Goal: Task Accomplishment & Management: Complete application form

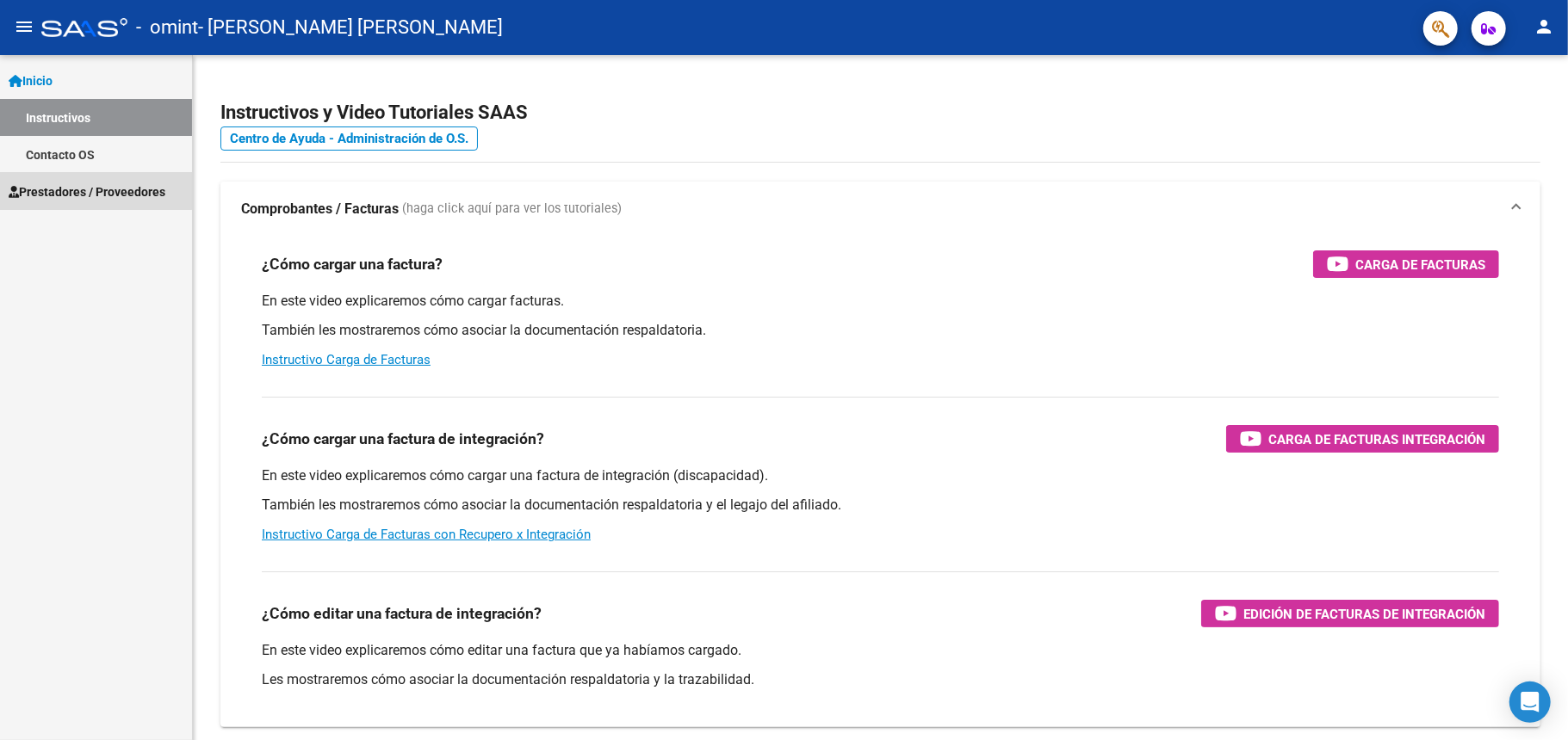
click at [50, 183] on span "Prestadores / Proveedores" at bounding box center [87, 192] width 157 height 19
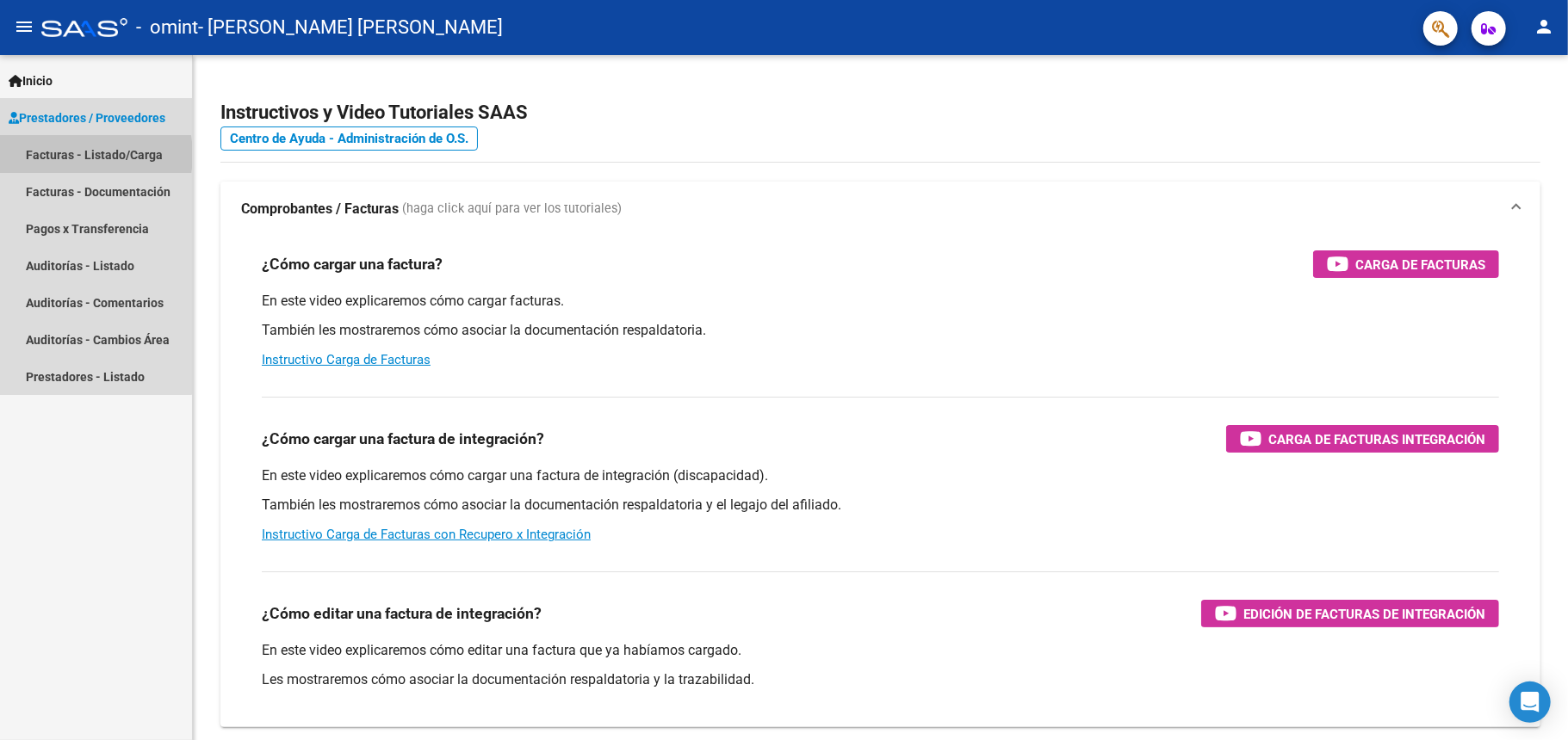
click at [73, 155] on link "Facturas - Listado/Carga" at bounding box center [96, 154] width 192 height 37
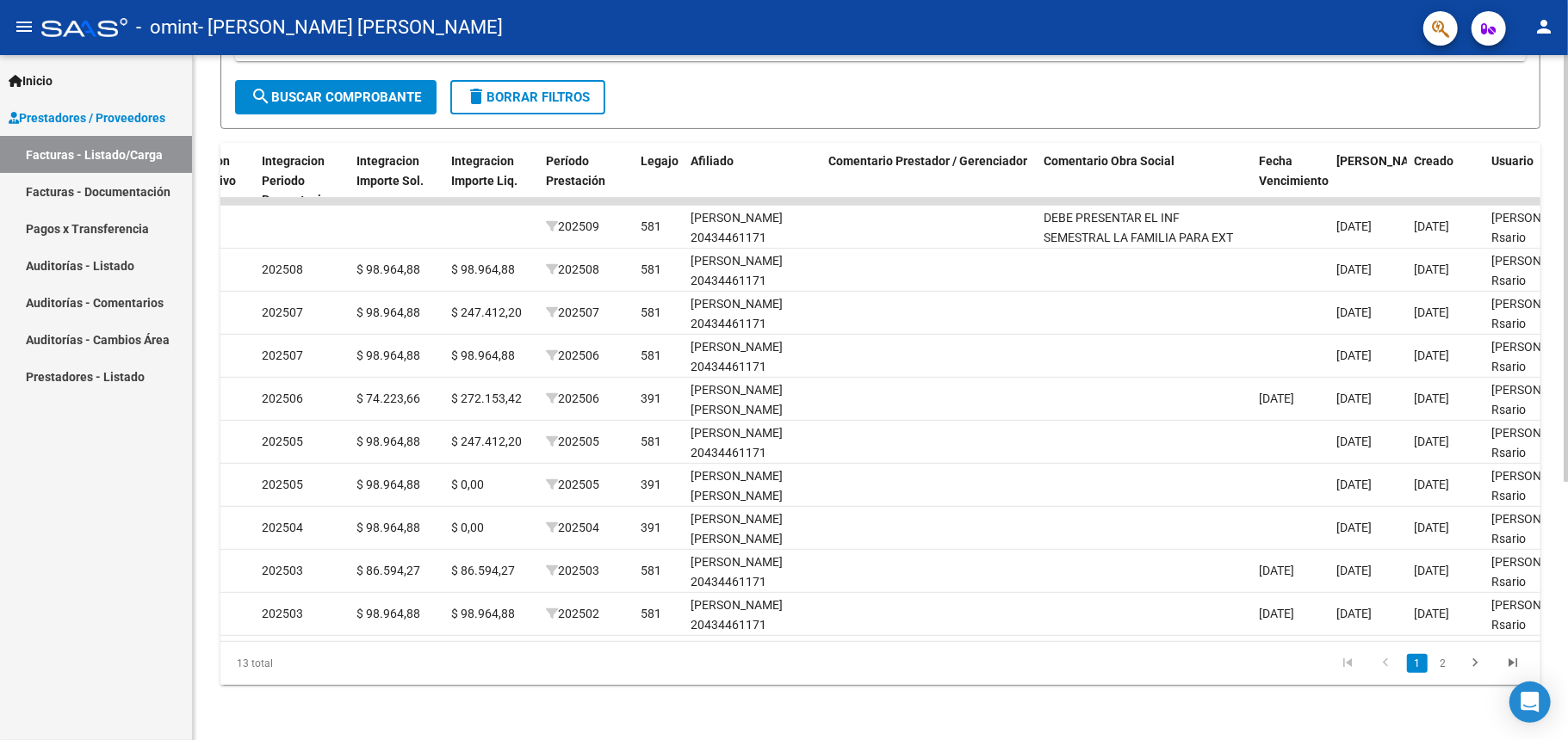
scroll to position [0, 1925]
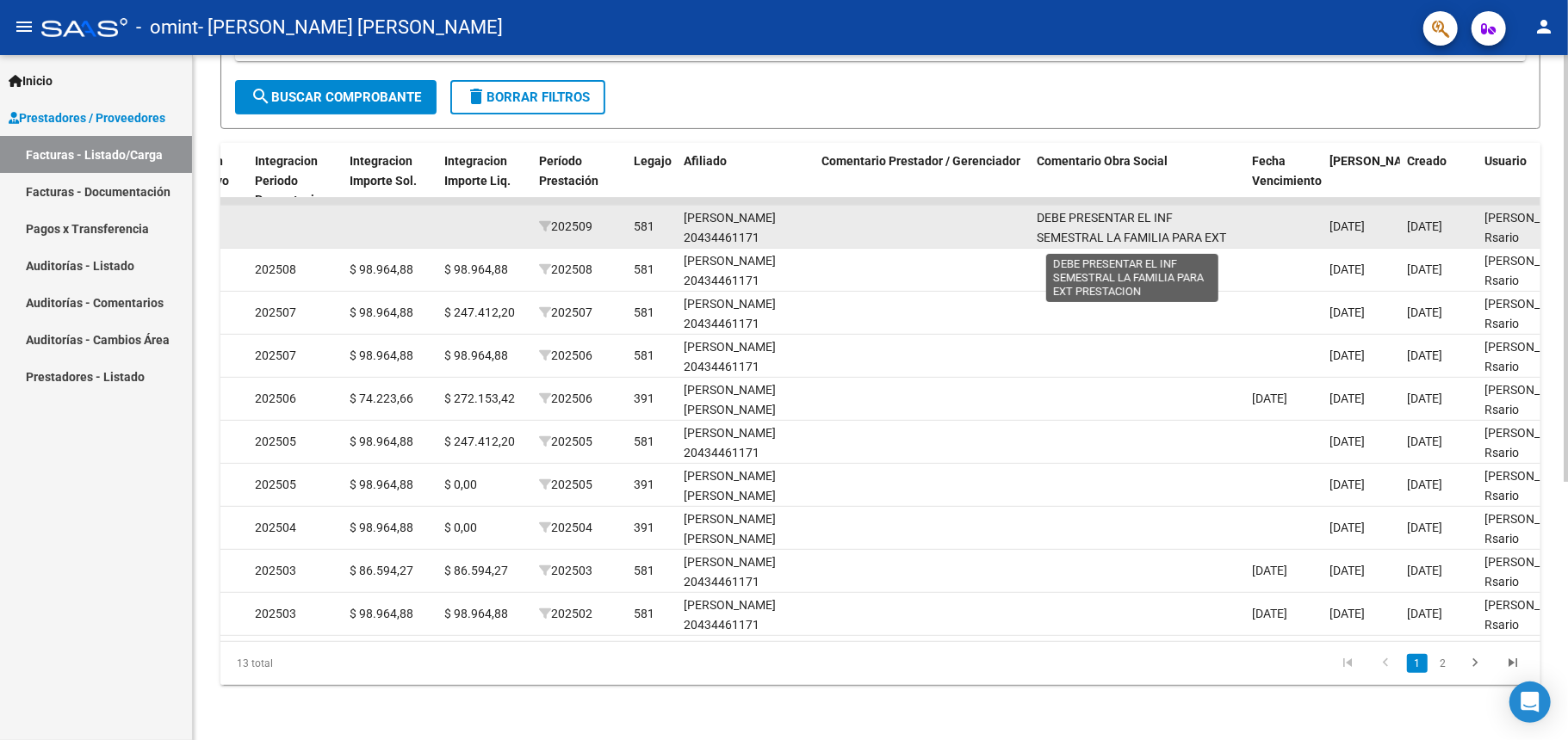
click at [1128, 215] on span "DEBE PRESENTAR EL INF SEMESTRAL LA FAMILIA PARA EXT PRESTACION" at bounding box center [1132, 237] width 190 height 53
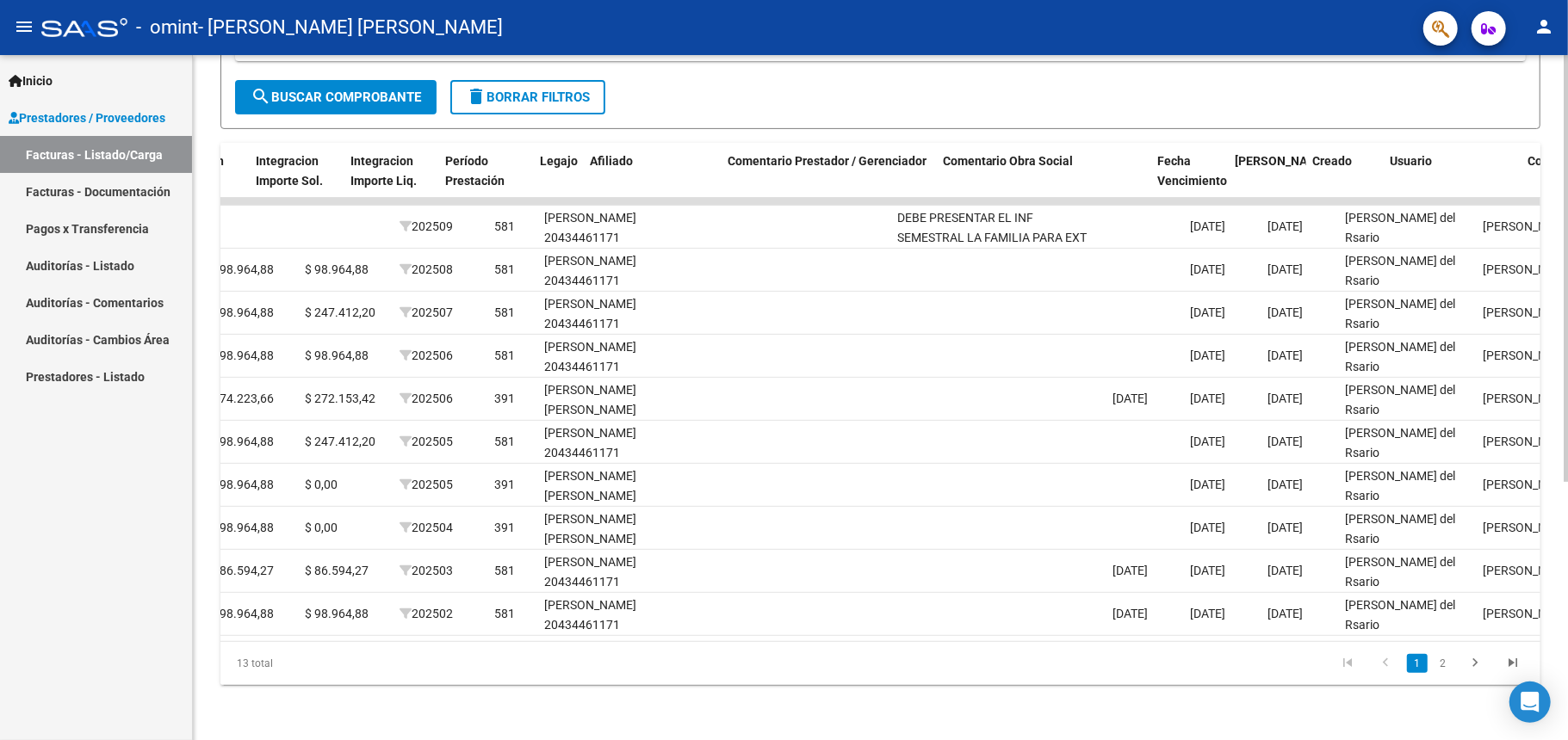
scroll to position [0, 2309]
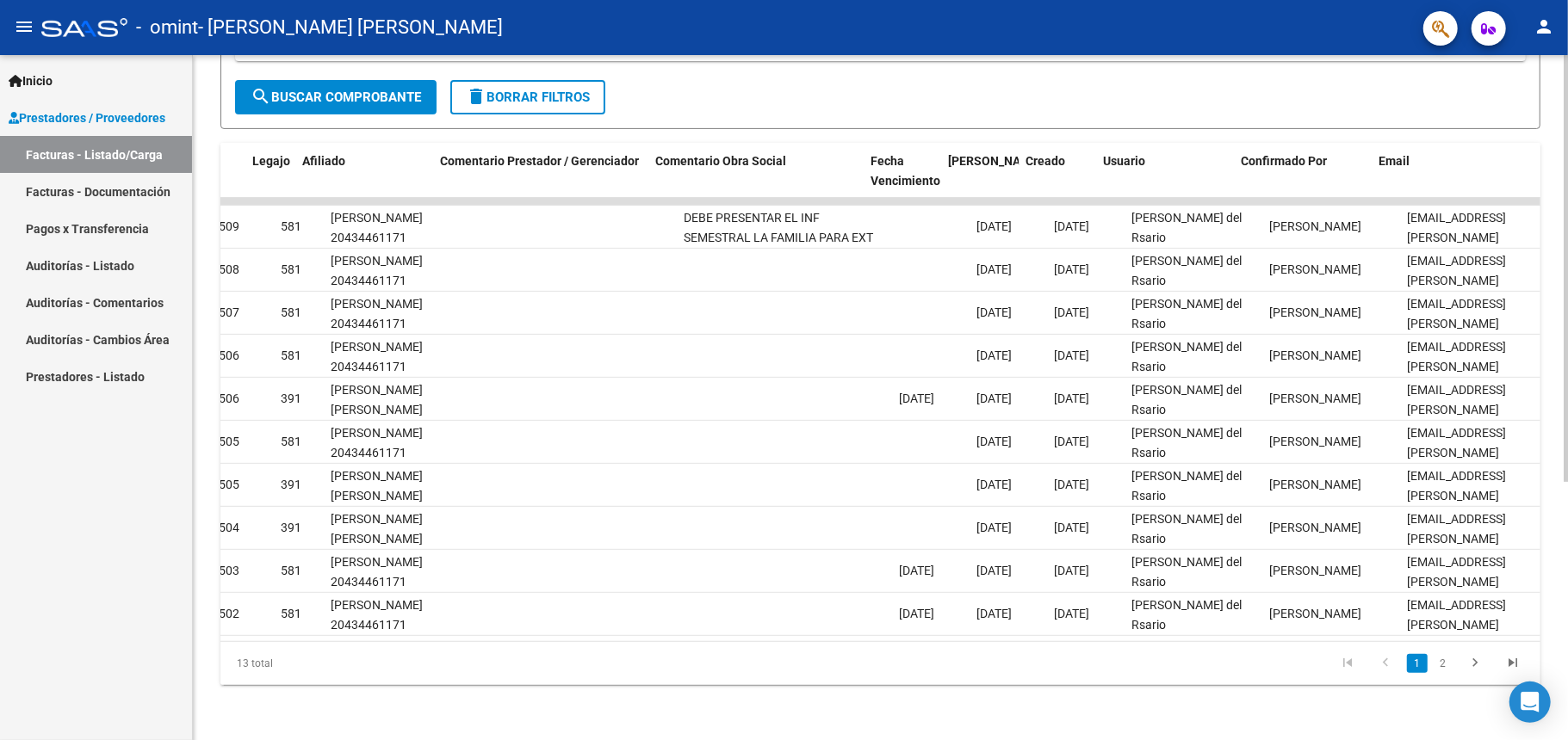
drag, startPoint x: 1291, startPoint y: 623, endPoint x: 1281, endPoint y: 626, distance: 10.4
click at [1279, 626] on datatable-body "23956 Integración [PERSON_NAME] [PERSON_NAME] 27221380717 Factura A: 4 - 810 $ …" at bounding box center [880, 419] width 1319 height 443
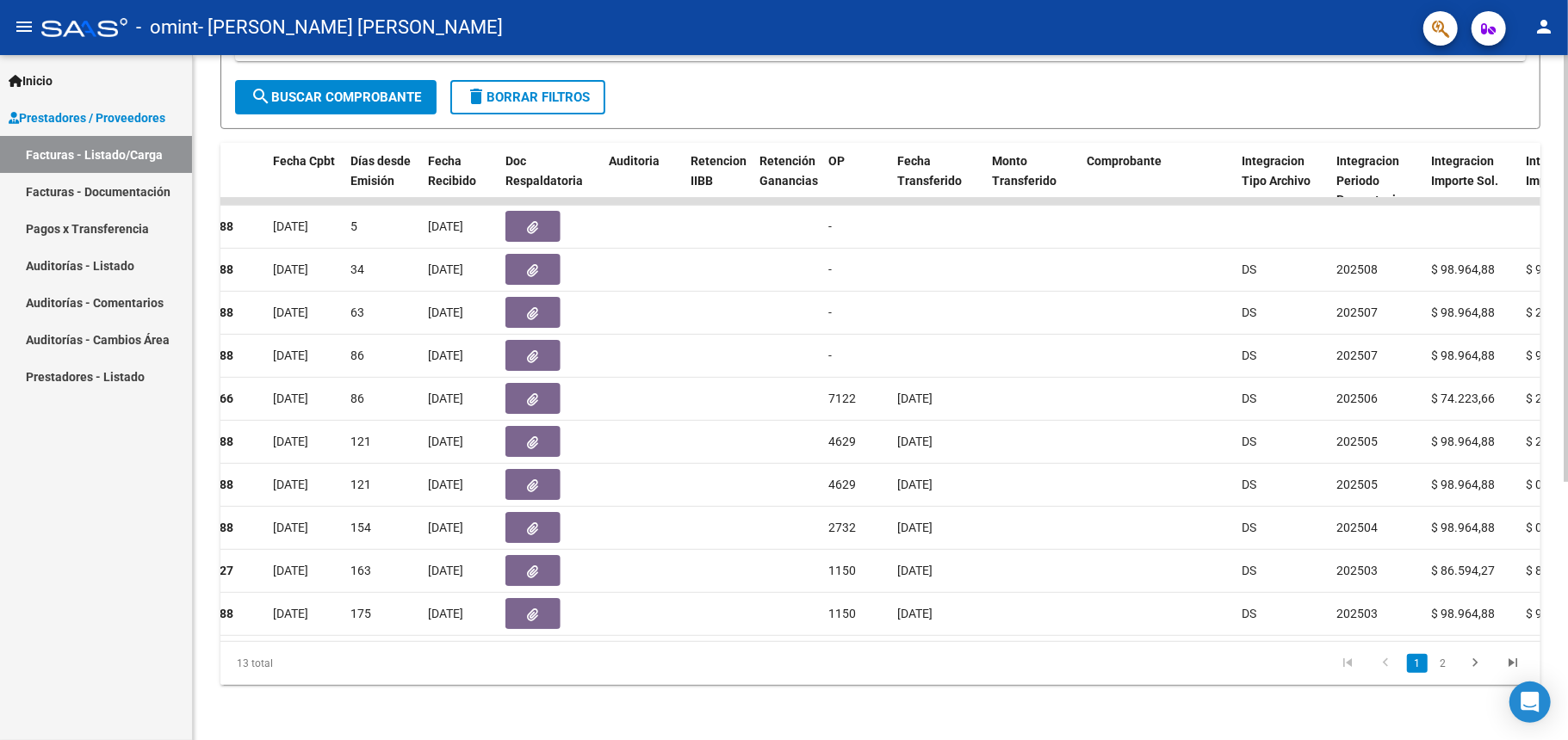
scroll to position [0, 618]
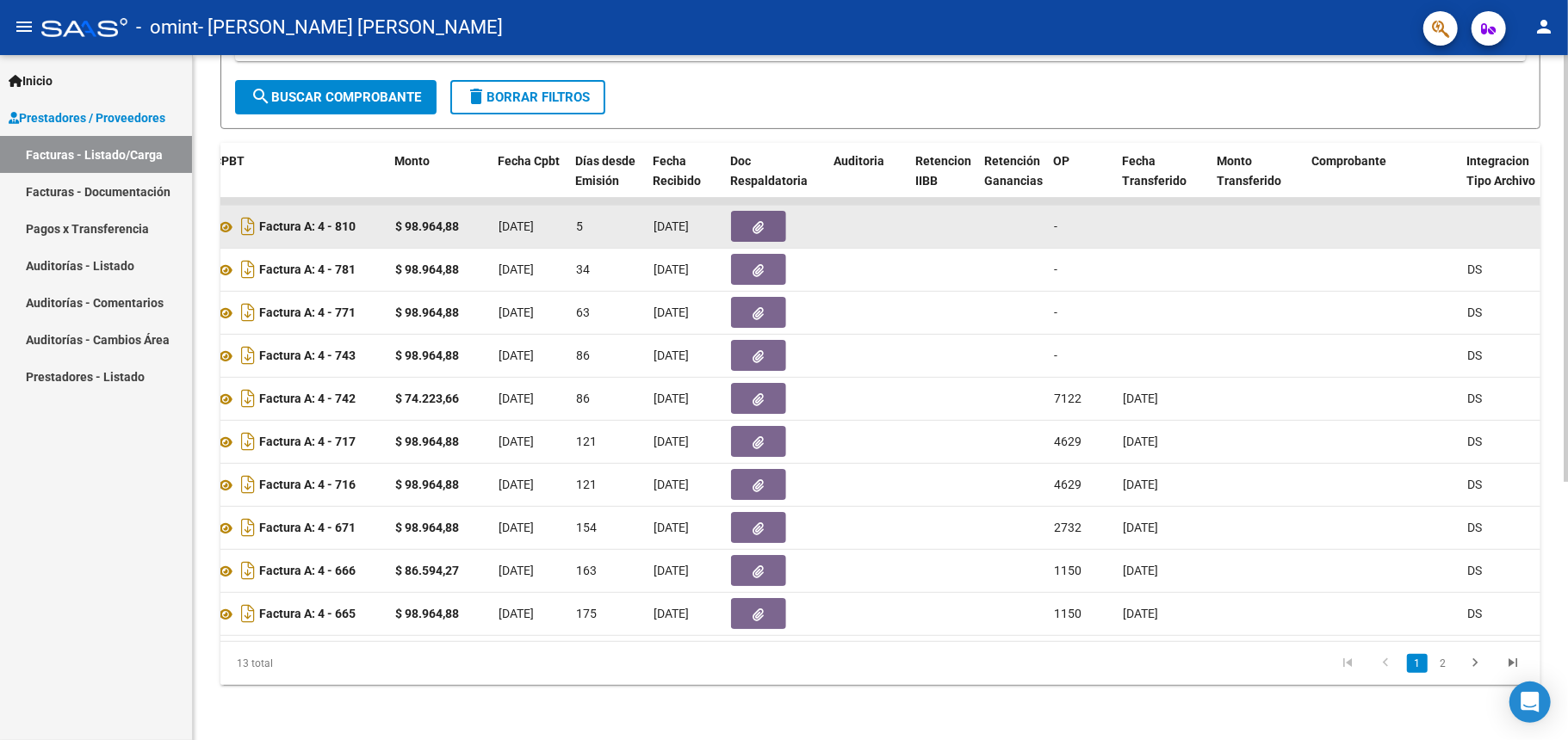
click at [740, 211] on button "button" at bounding box center [758, 226] width 55 height 31
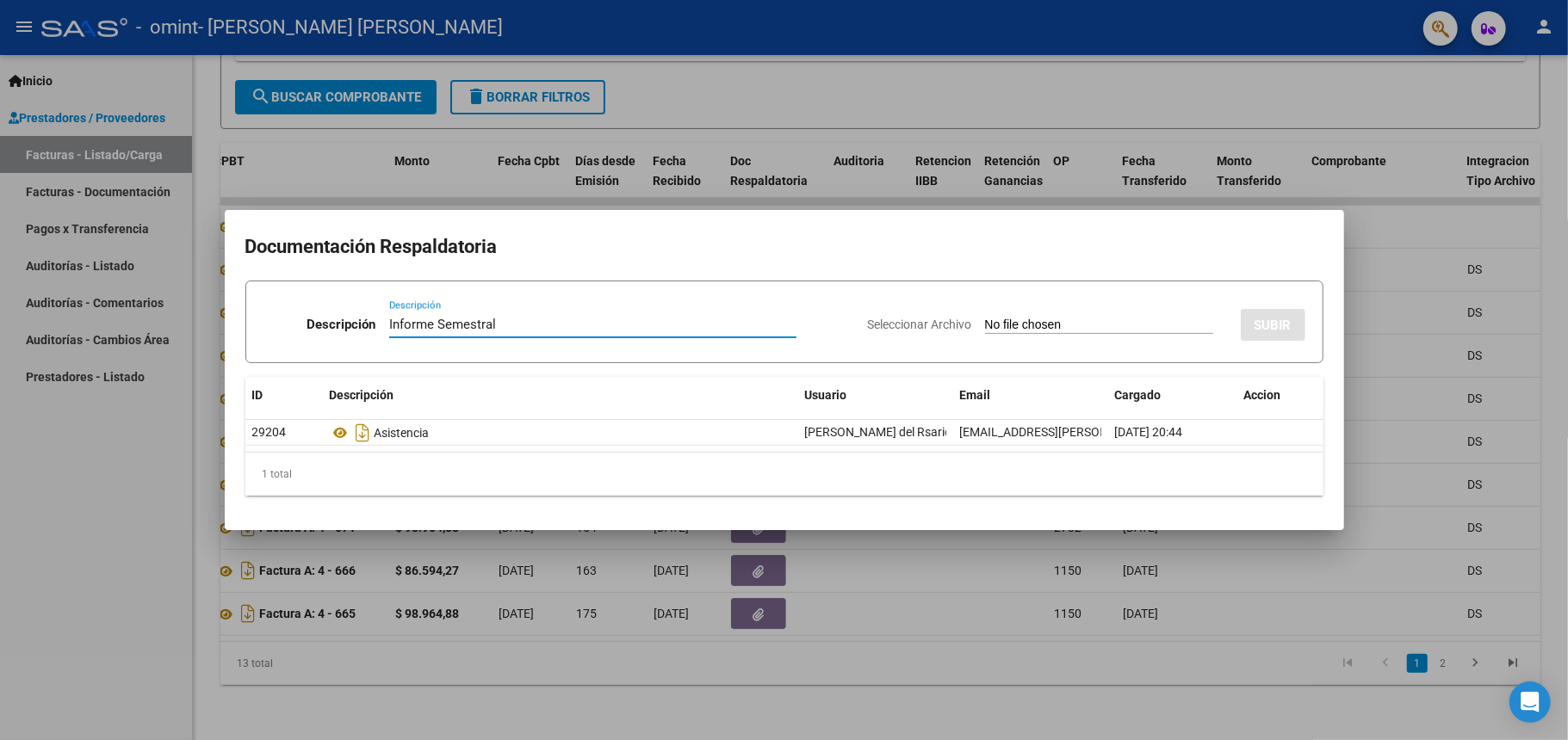
type input "Informe Semestral"
click at [1169, 321] on input "Seleccionar Archivo" at bounding box center [1099, 326] width 228 height 16
type input "C:\fakepath\[PERSON_NAME] 2506 Informe.pdf"
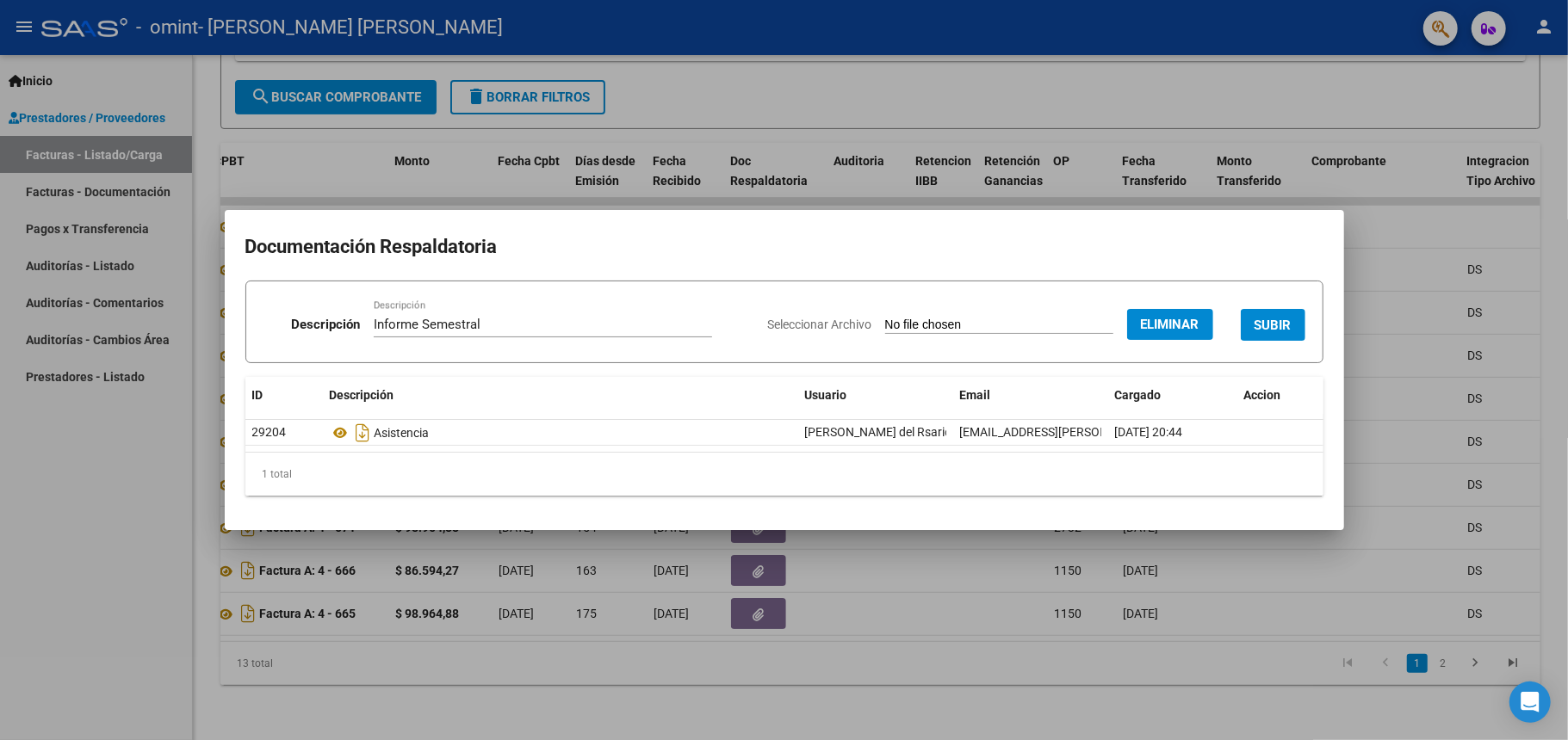
click at [520, 332] on input "Informe Semestral" at bounding box center [542, 325] width 339 height 16
type input "Informe Semestral Pag 1"
click at [1254, 322] on span "SUBIR" at bounding box center [1272, 326] width 37 height 16
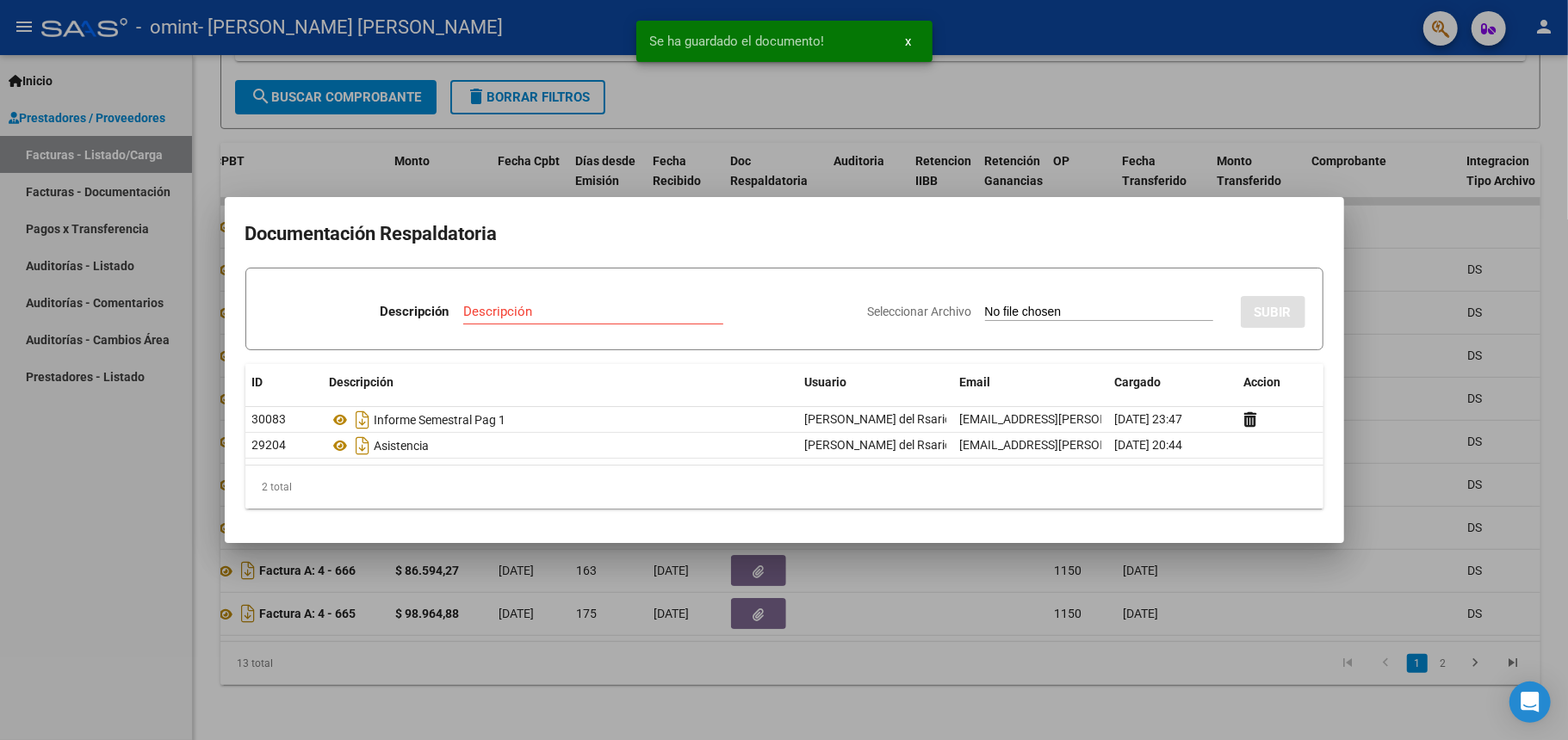
click at [623, 318] on input "Descripción" at bounding box center [593, 312] width 260 height 16
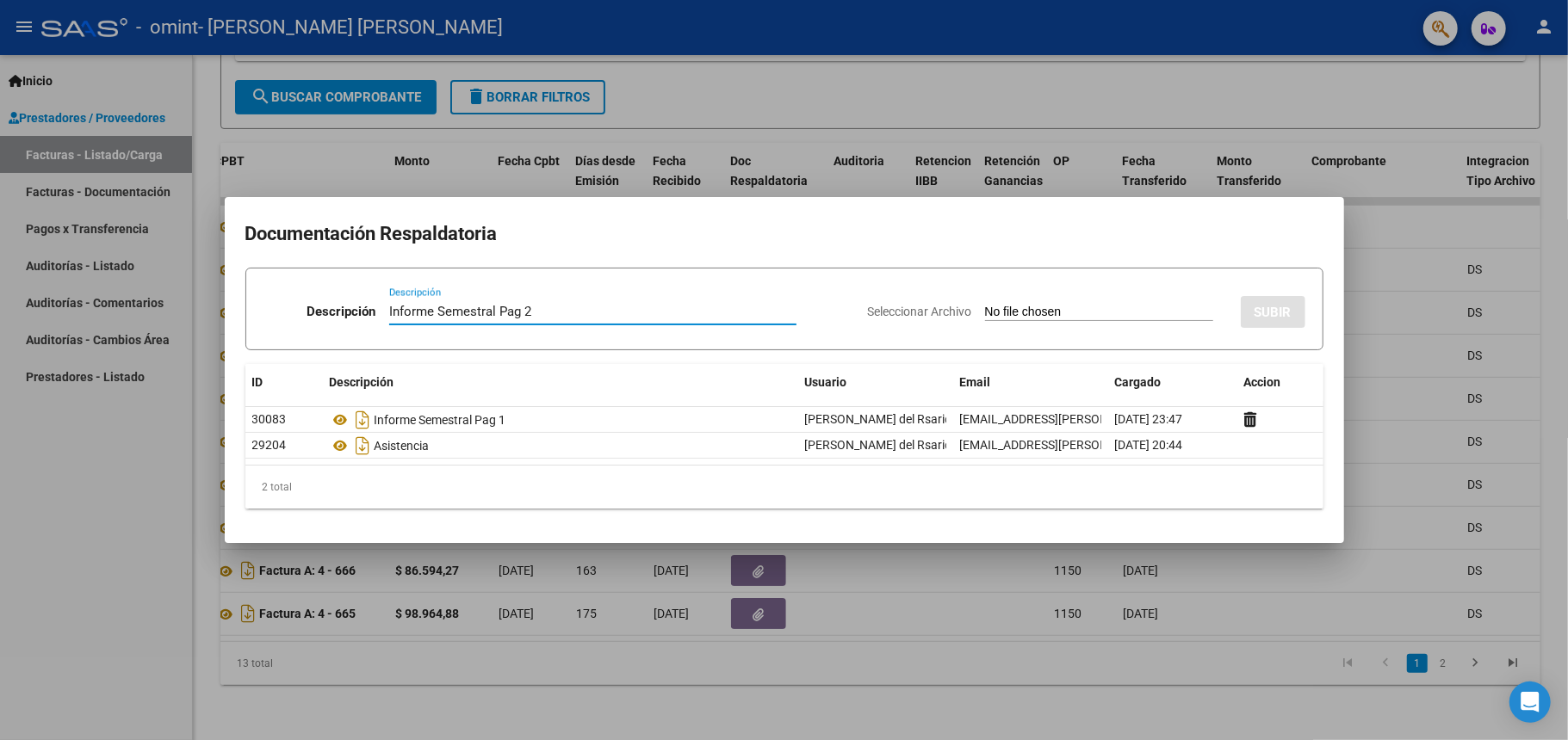
type input "Informe Semestral Pag 2"
click at [1013, 315] on input "Seleccionar Archivo" at bounding box center [1099, 313] width 228 height 16
type input "C:\fakepath\[PERSON_NAME] 2506 Informe 2.pdf"
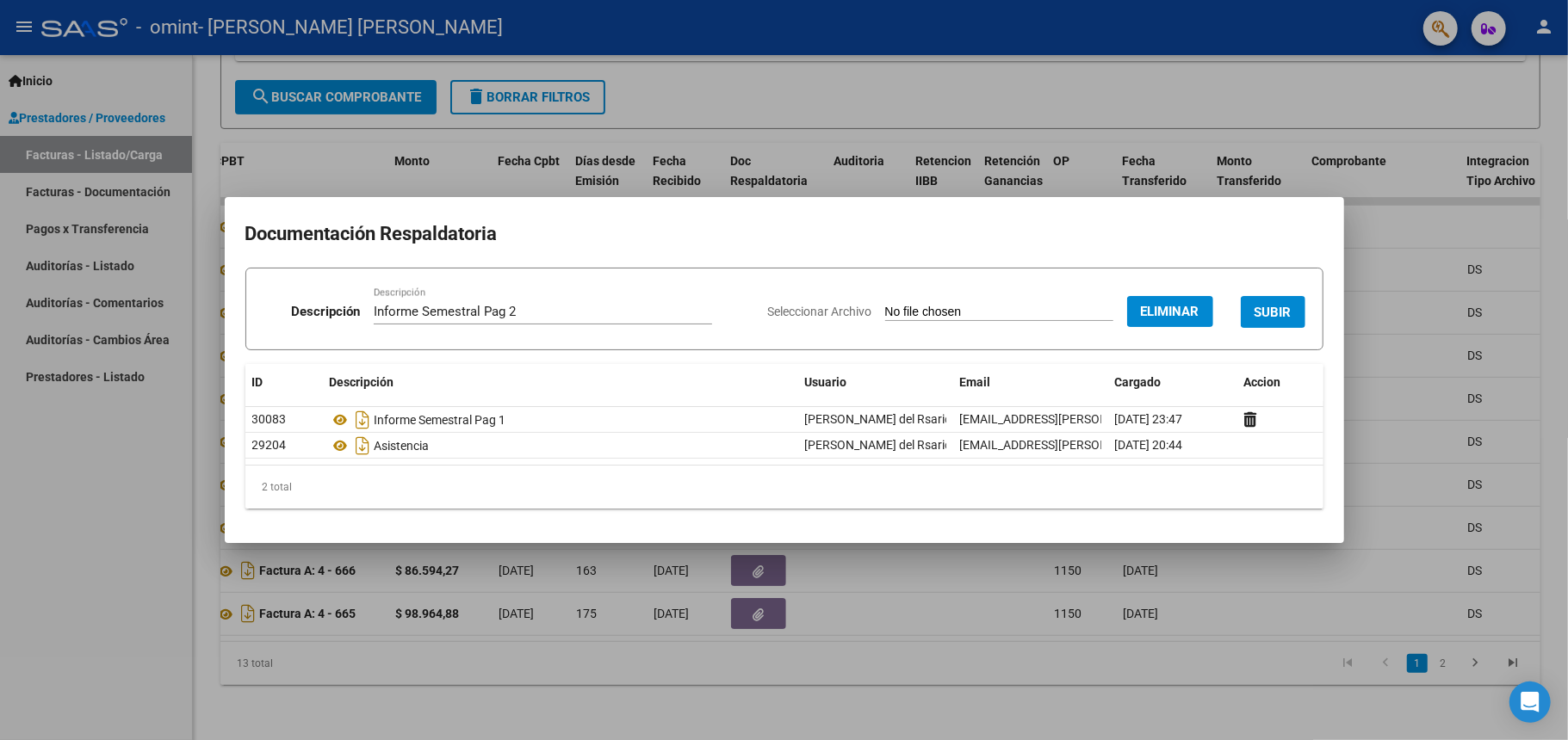
click at [1268, 308] on span "SUBIR" at bounding box center [1272, 313] width 37 height 16
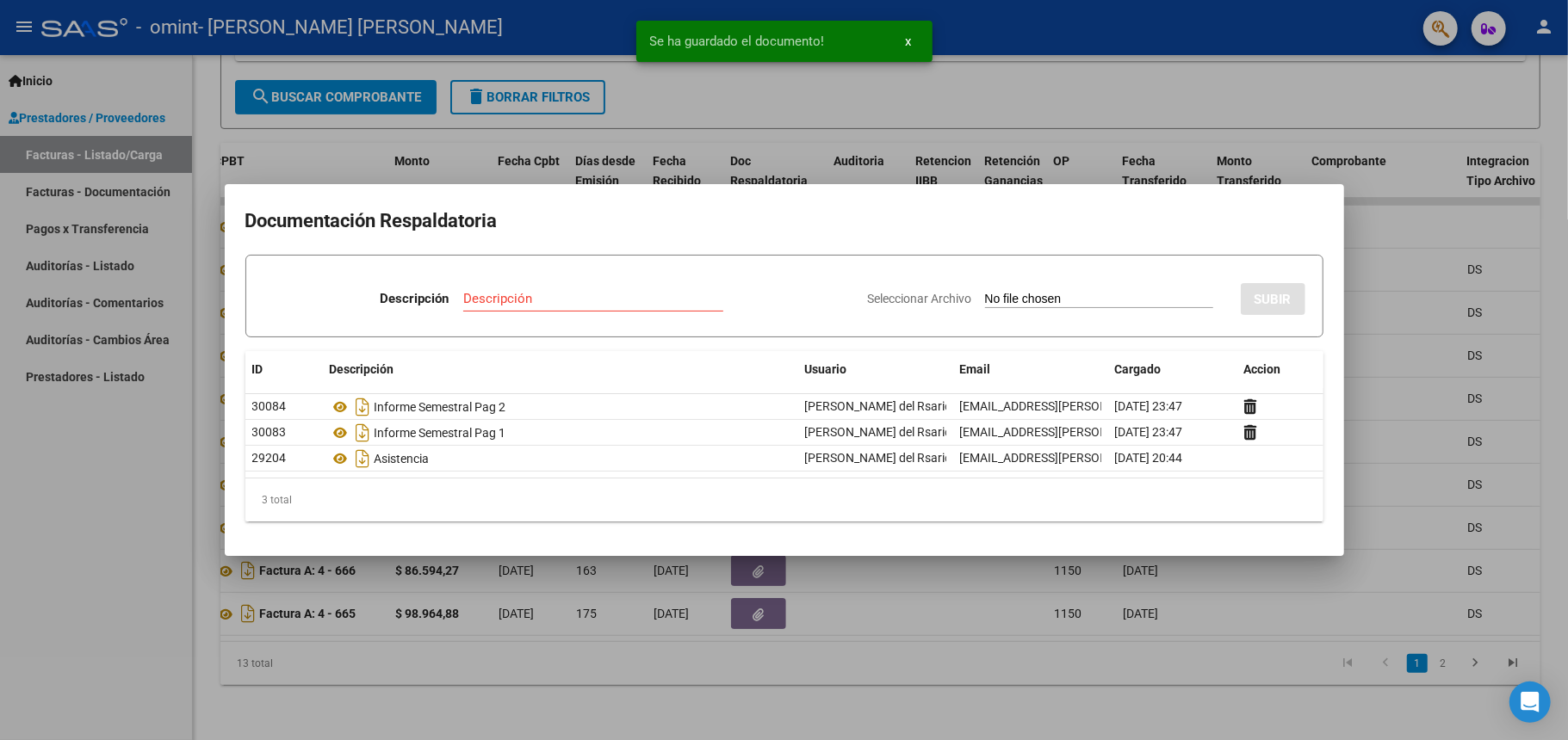
click at [1378, 396] on div at bounding box center [784, 370] width 1568 height 740
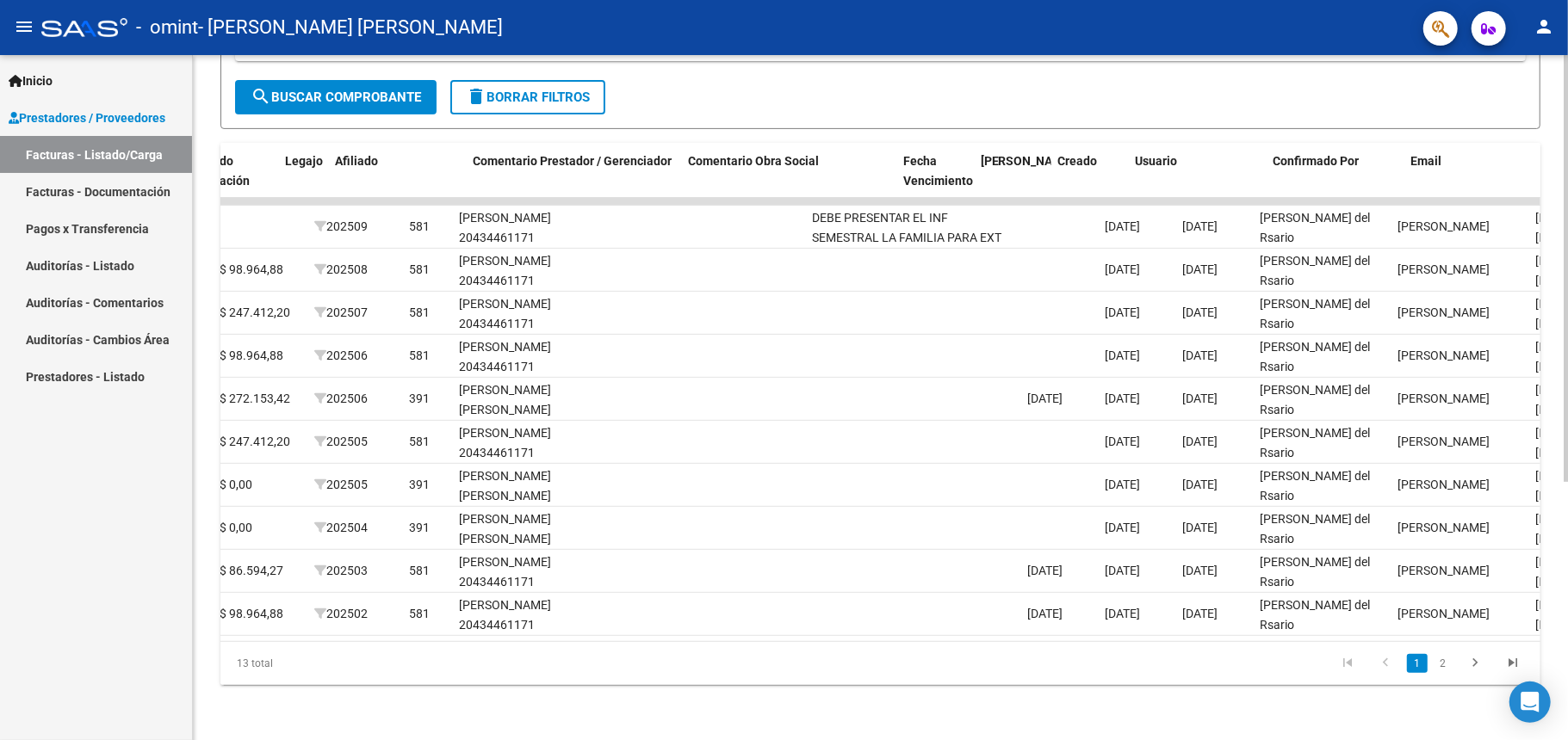
scroll to position [0, 2309]
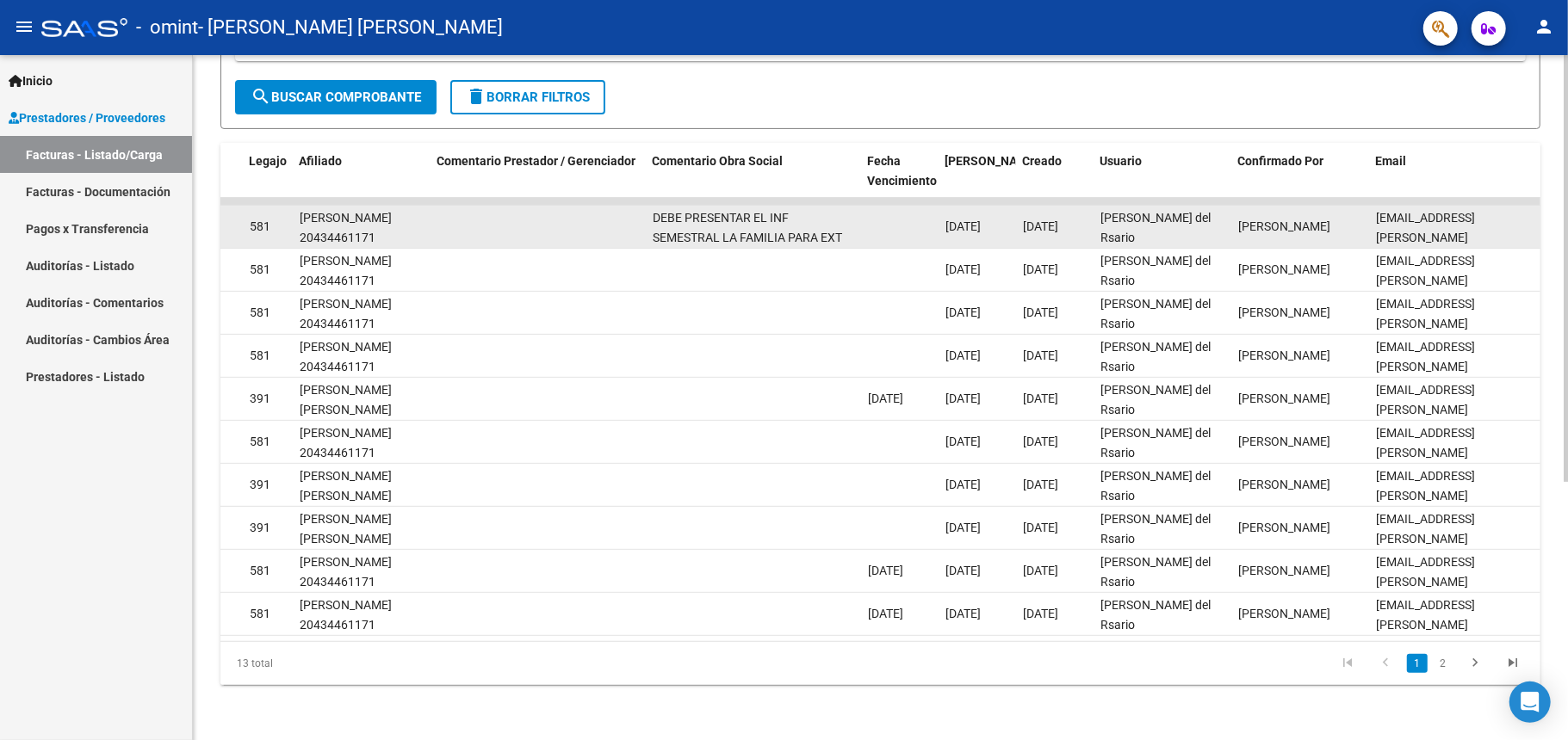
click at [1291, 220] on span "[PERSON_NAME]" at bounding box center [1283, 227] width 92 height 14
click at [821, 211] on div "DEBE PRESENTAR EL INF SEMESTRAL LA FAMILIA PARA EXT PRESTACION" at bounding box center [753, 227] width 202 height 36
click at [578, 209] on datatable-body-cell at bounding box center [537, 227] width 215 height 42
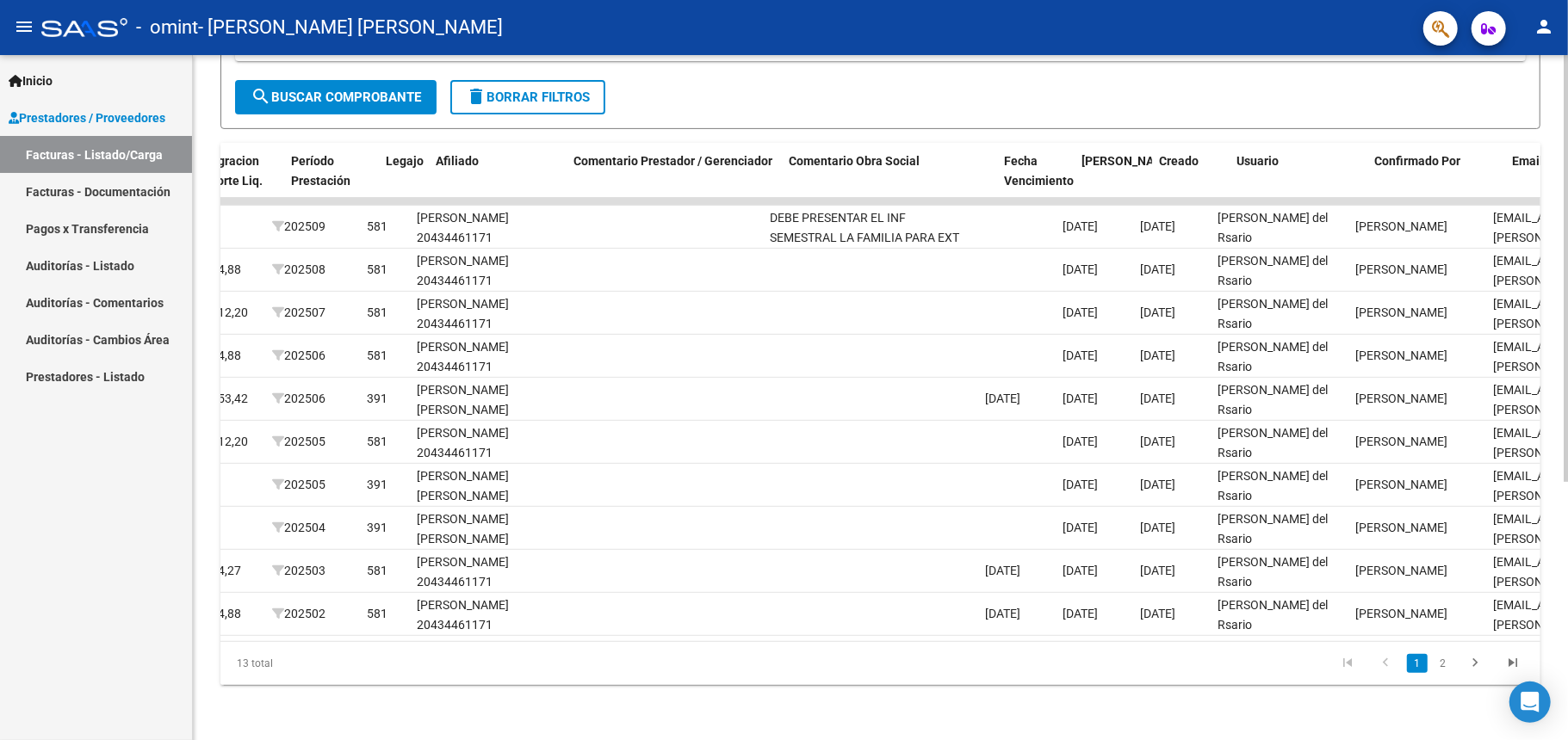
scroll to position [0, 2139]
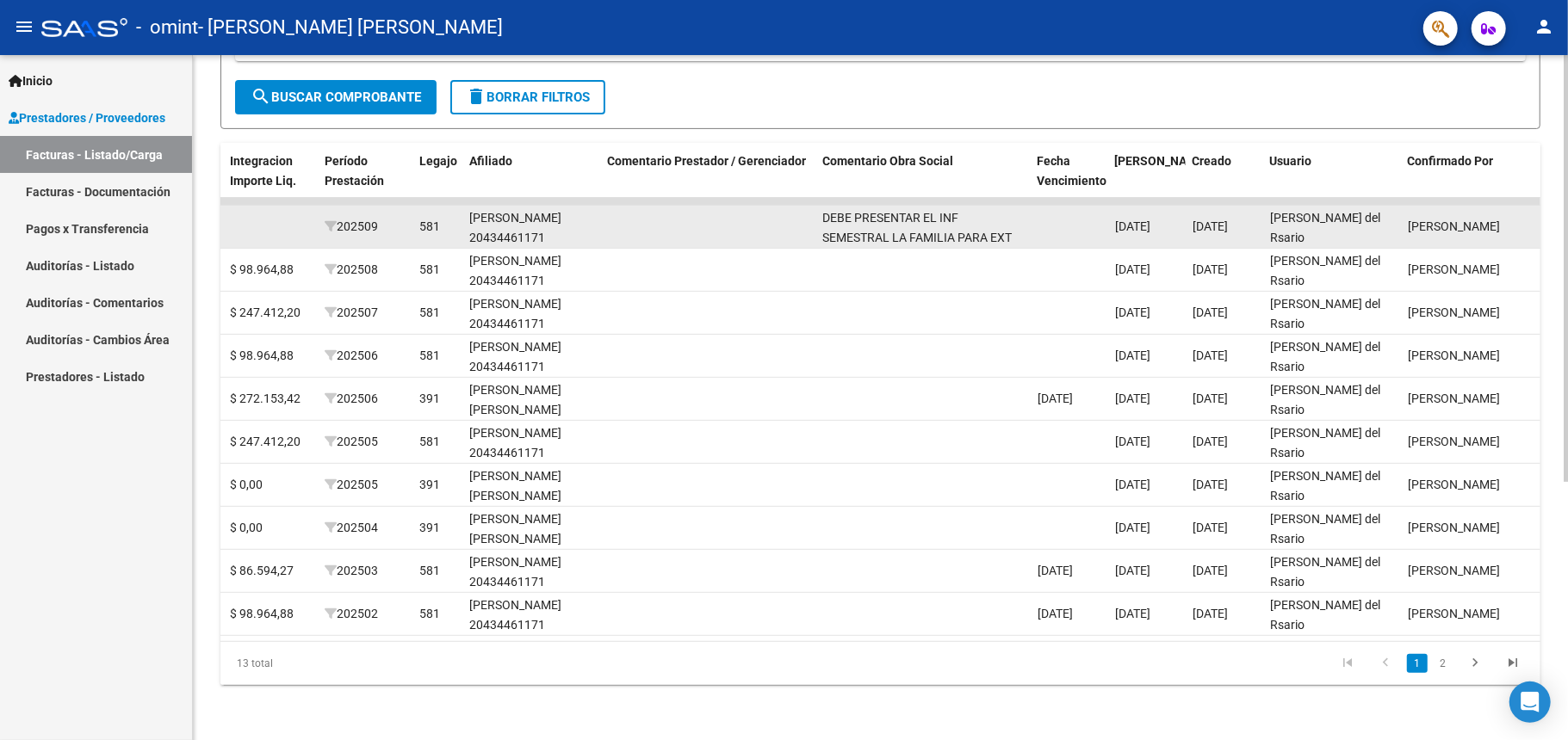
click at [697, 209] on datatable-body-cell at bounding box center [707, 227] width 215 height 42
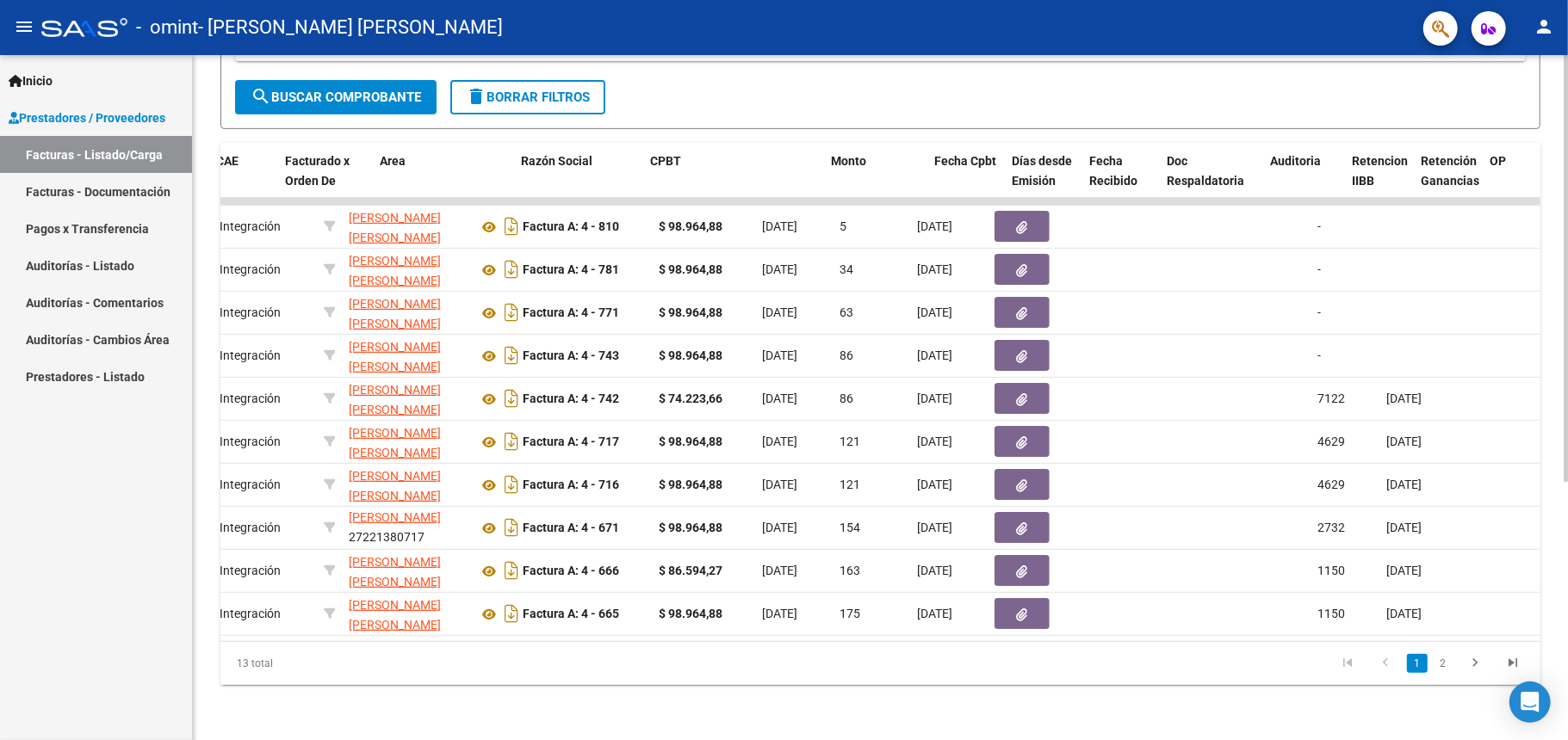
scroll to position [0, 0]
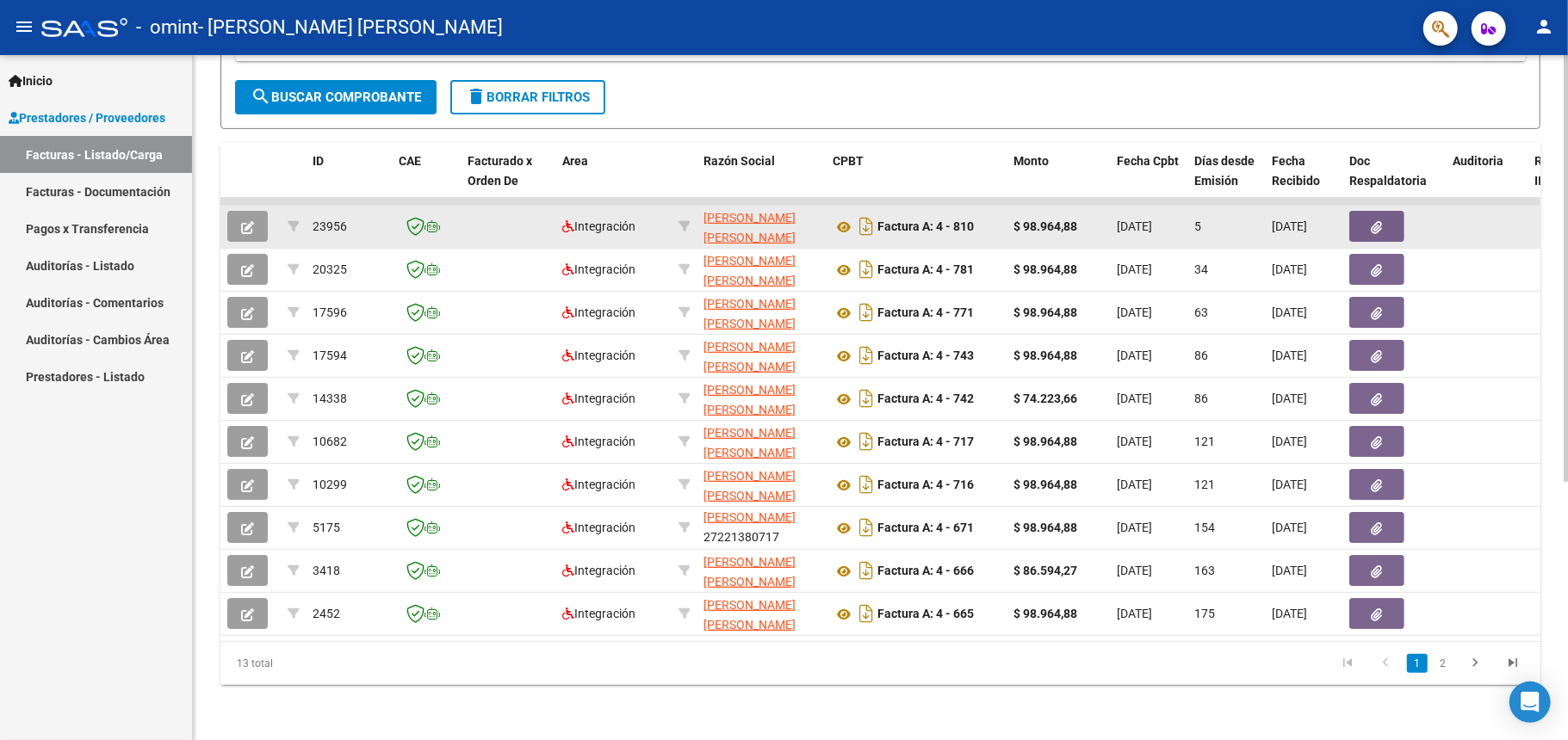
click at [243, 222] on icon "button" at bounding box center [247, 228] width 13 height 13
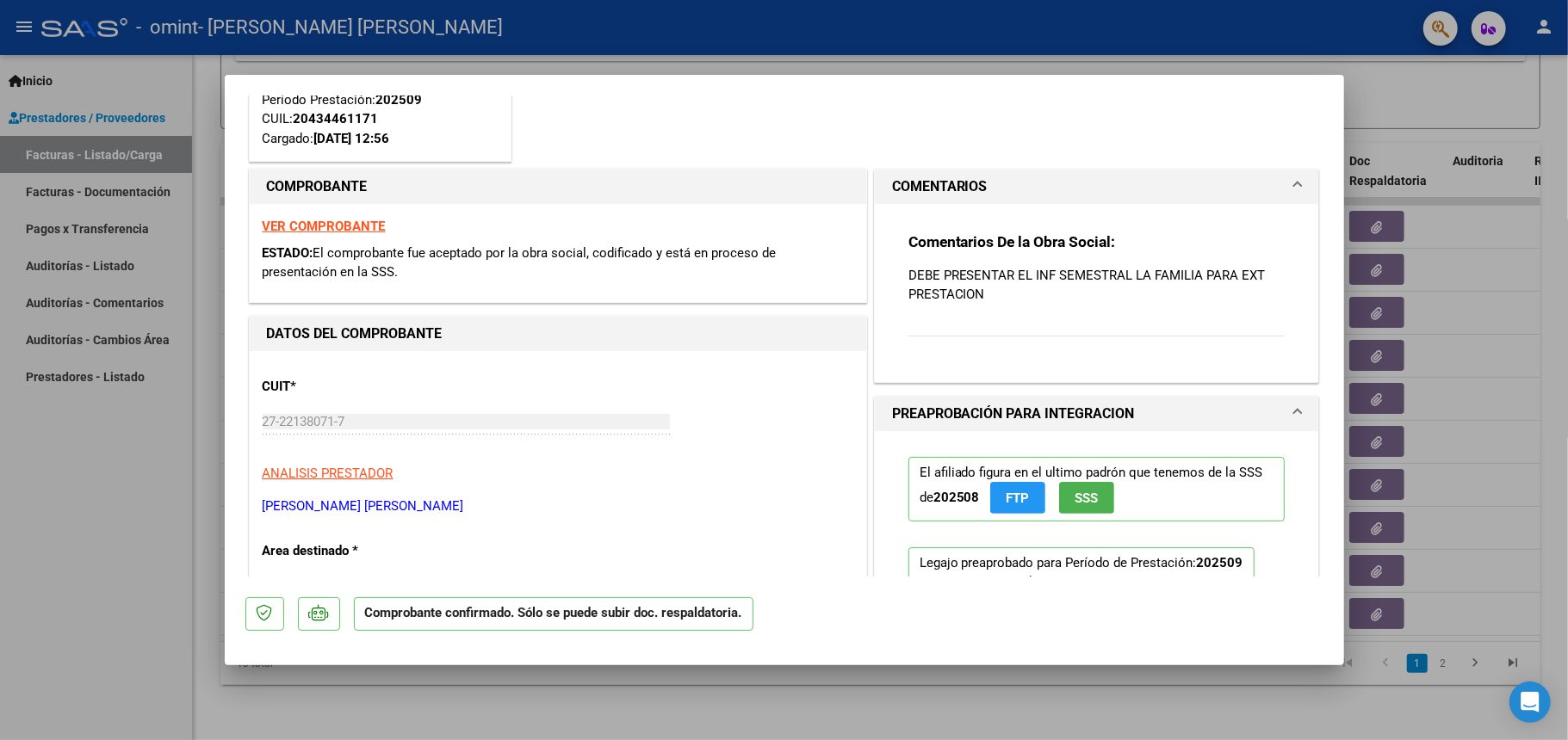
scroll to position [176, 0]
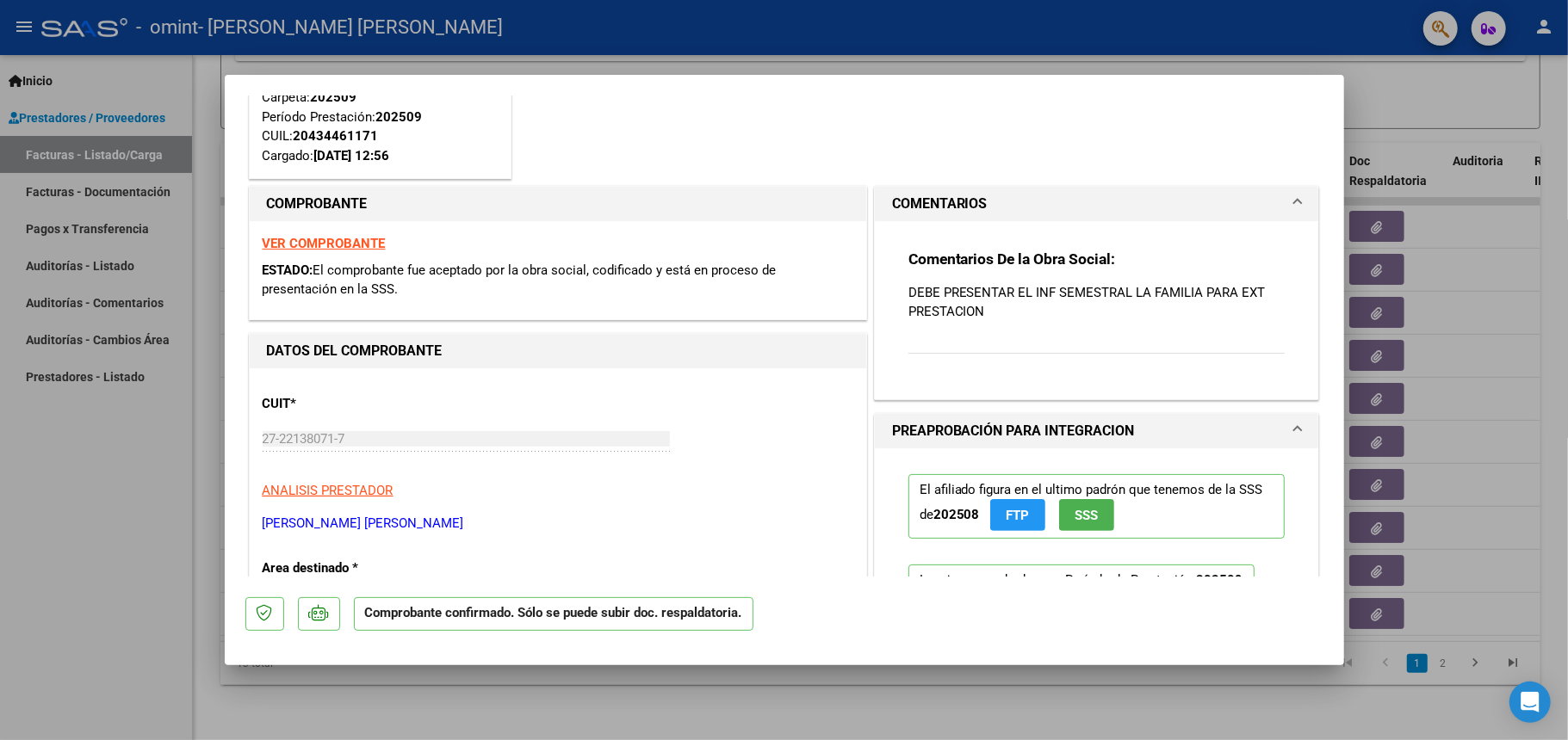
click at [1000, 318] on p "DEBE PRESENTAR EL INF SEMESTRAL LA FAMILIA PARA EXT PRESTACION" at bounding box center [1097, 303] width 378 height 38
click at [999, 315] on p "DEBE PRESENTAR EL INF SEMESTRAL LA FAMILIA PARA EXT PRESTACION" at bounding box center [1097, 303] width 378 height 38
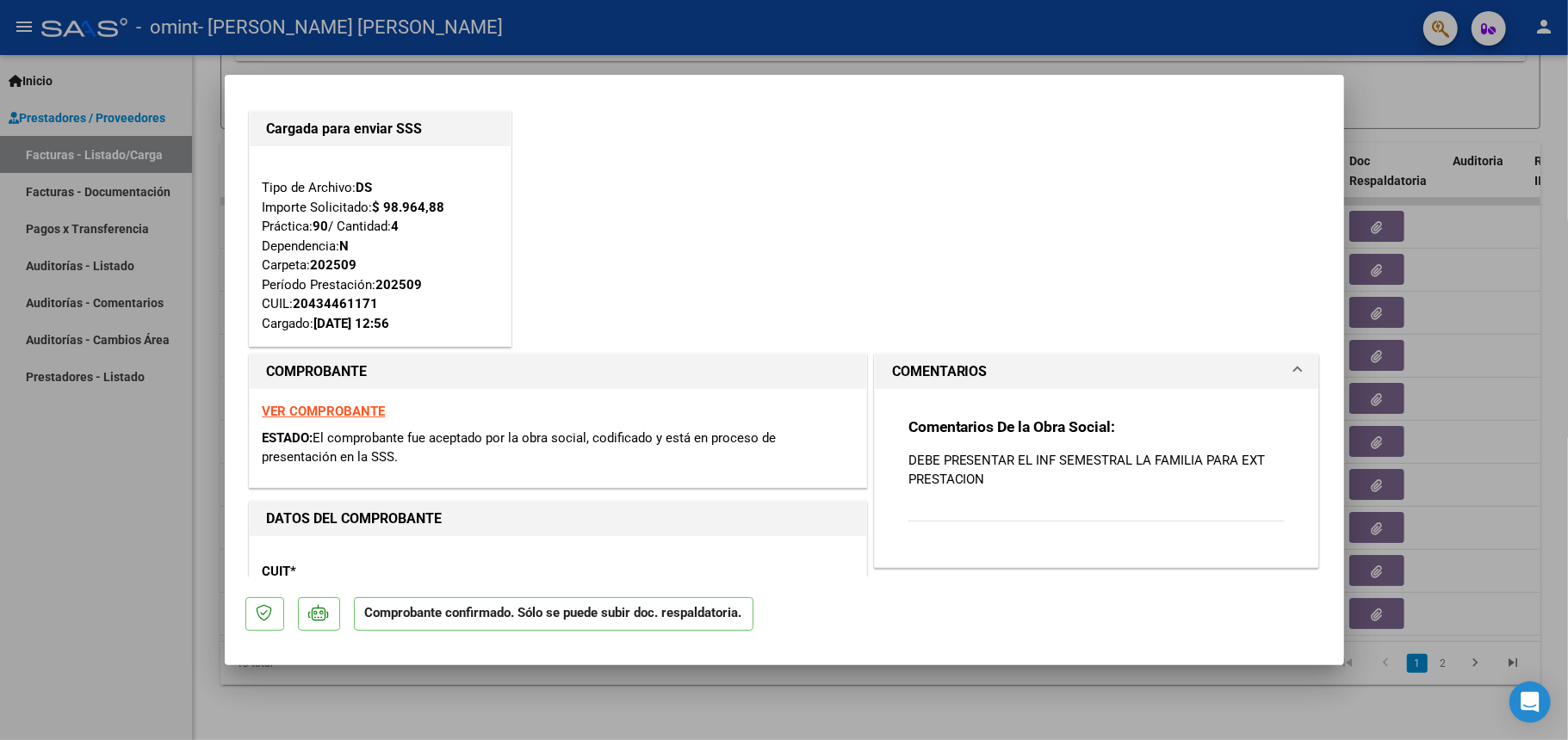
scroll to position [0, 0]
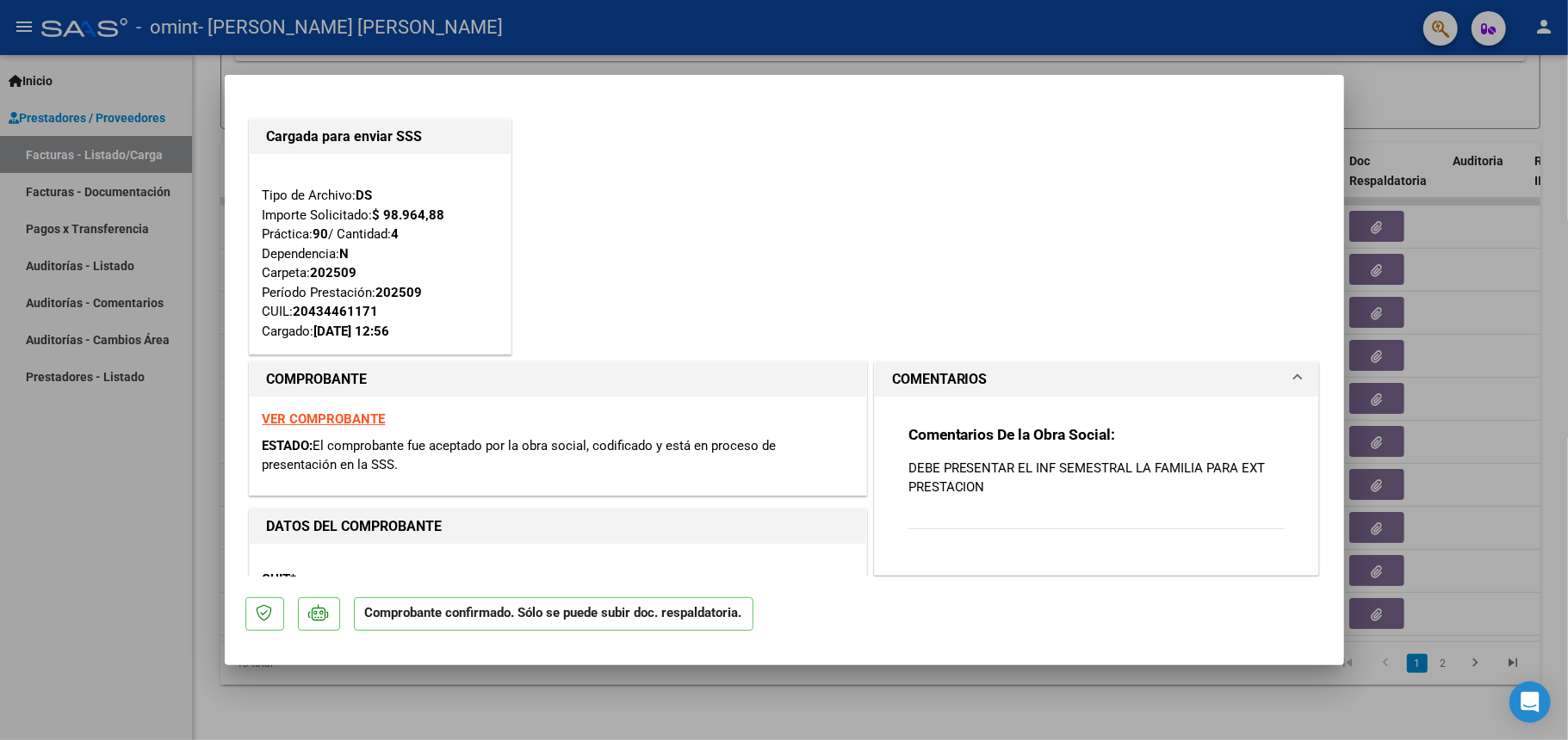
click at [1431, 97] on div at bounding box center [784, 370] width 1568 height 740
type input "$ 0,00"
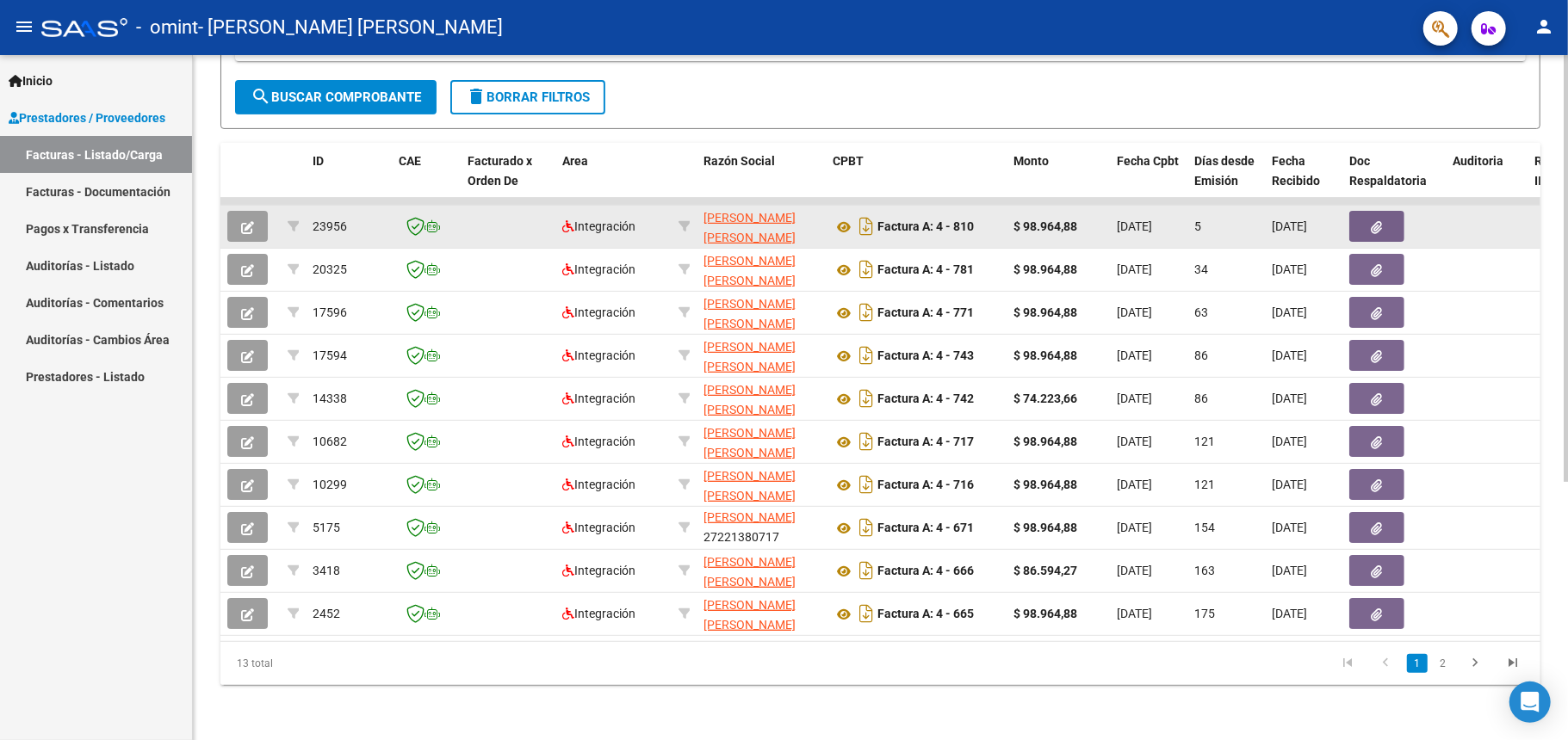
click at [296, 217] on div at bounding box center [293, 227] width 11 height 20
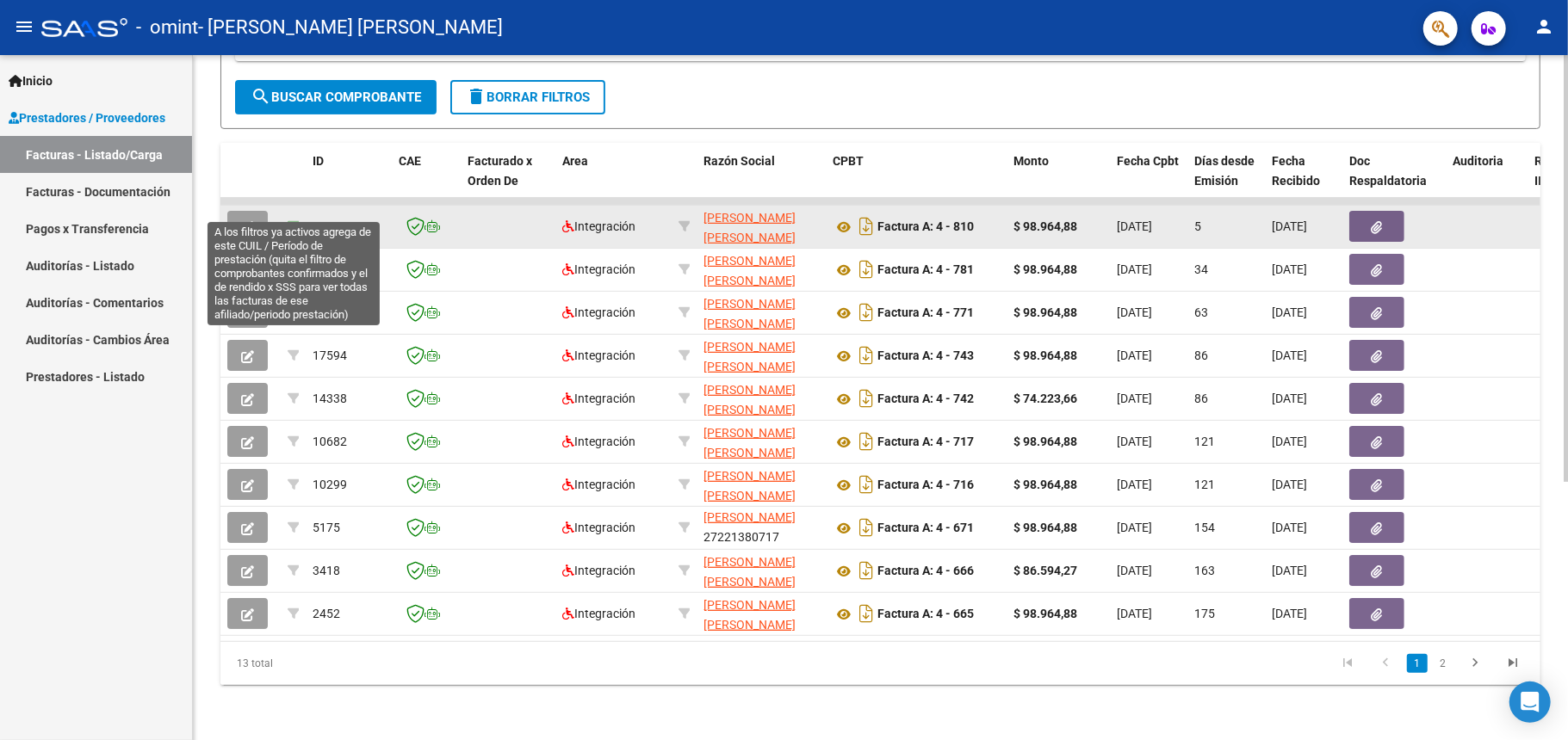
click at [290, 221] on icon at bounding box center [294, 227] width 12 height 12
type input "202509"
type input "20434461171"
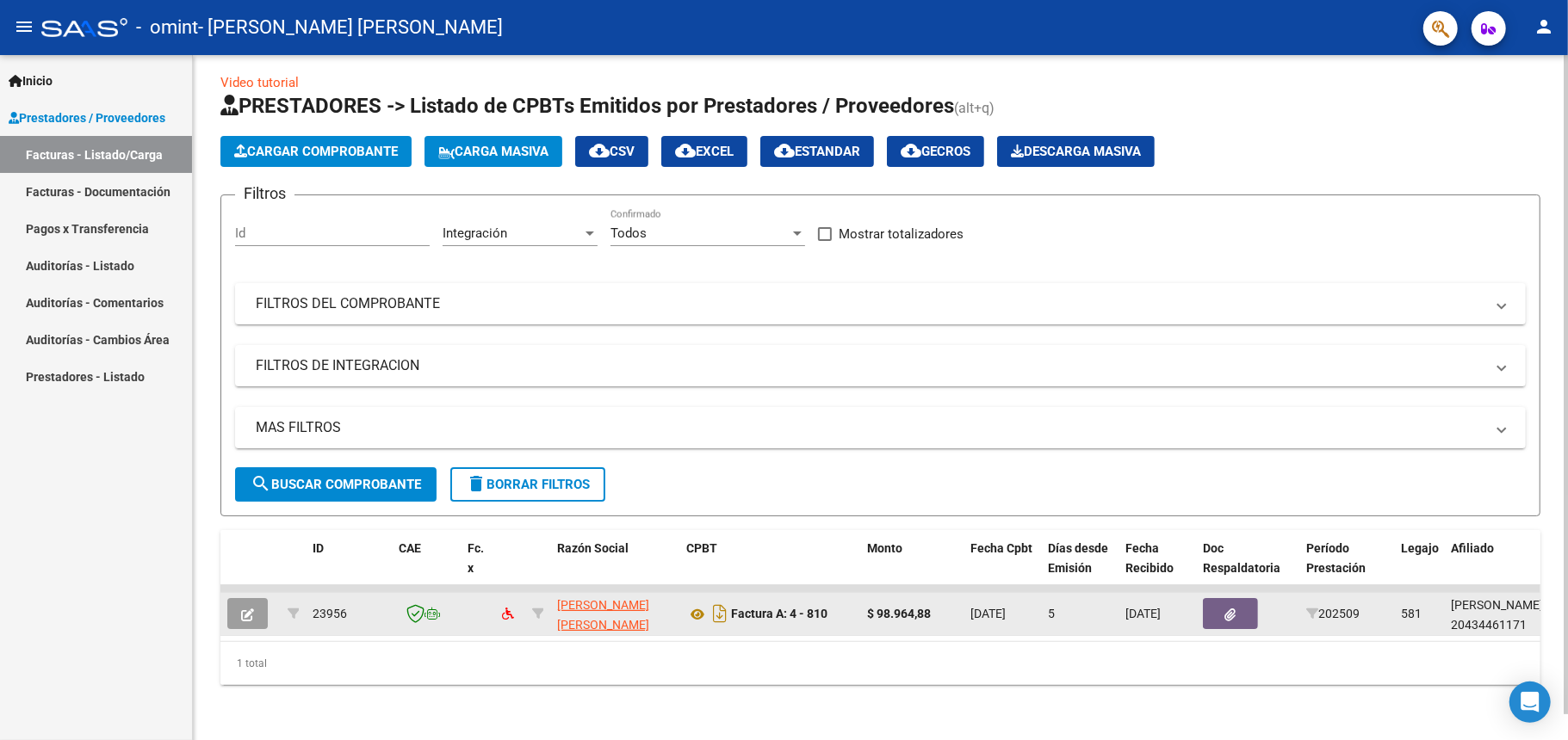
scroll to position [0, 7]
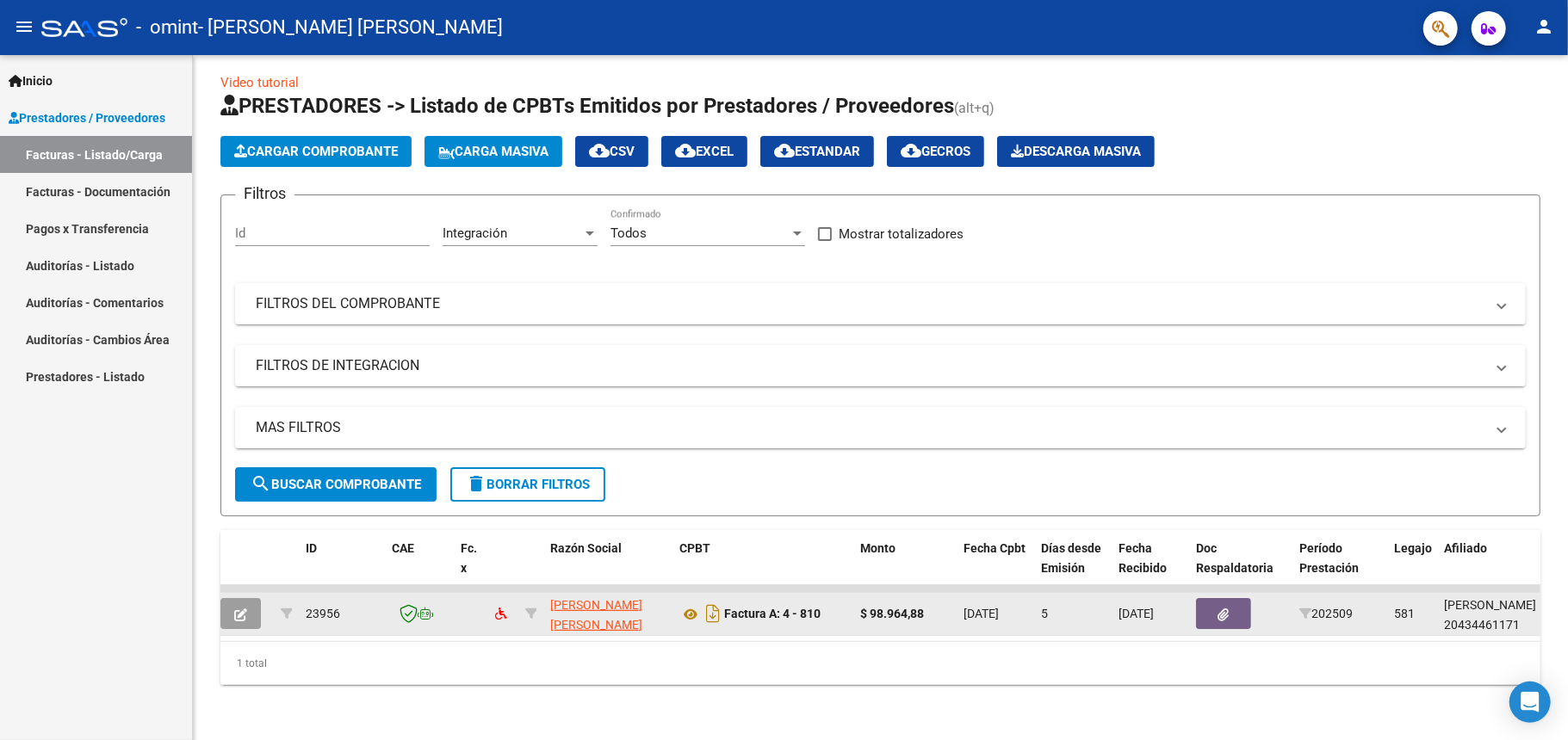
click at [242, 608] on icon "button" at bounding box center [240, 614] width 13 height 13
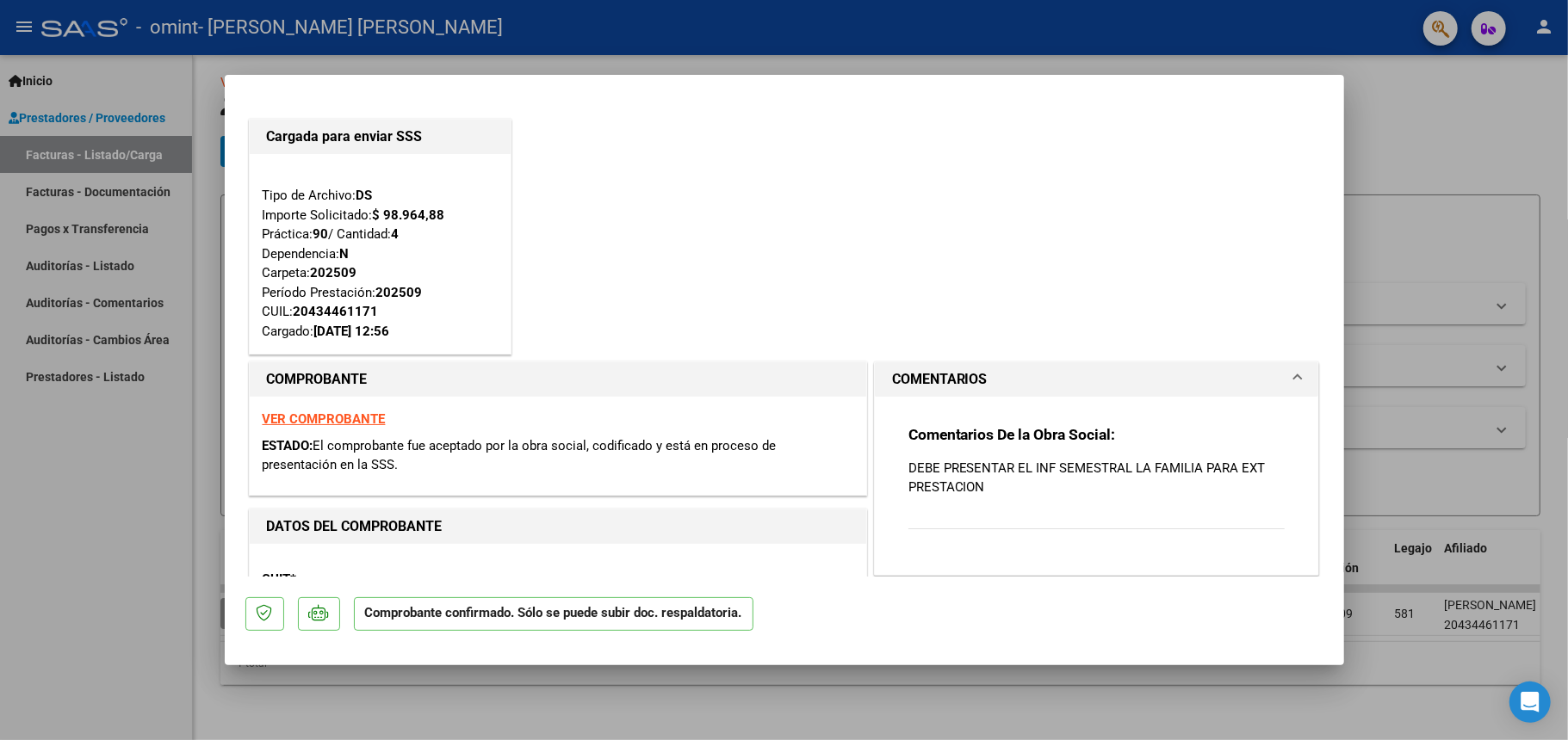
click at [310, 425] on strong "VER COMPROBANTE" at bounding box center [324, 419] width 123 height 16
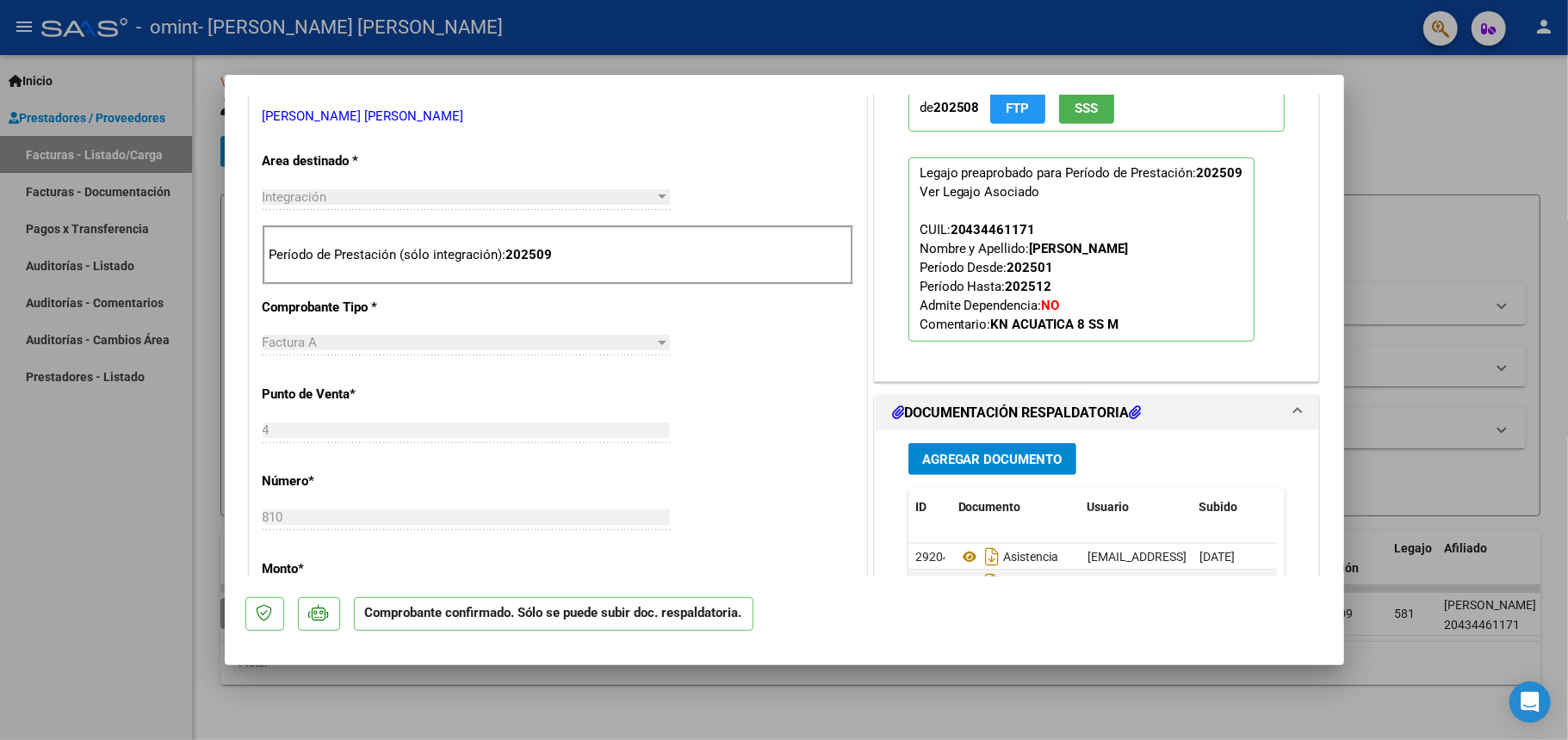
scroll to position [47, 0]
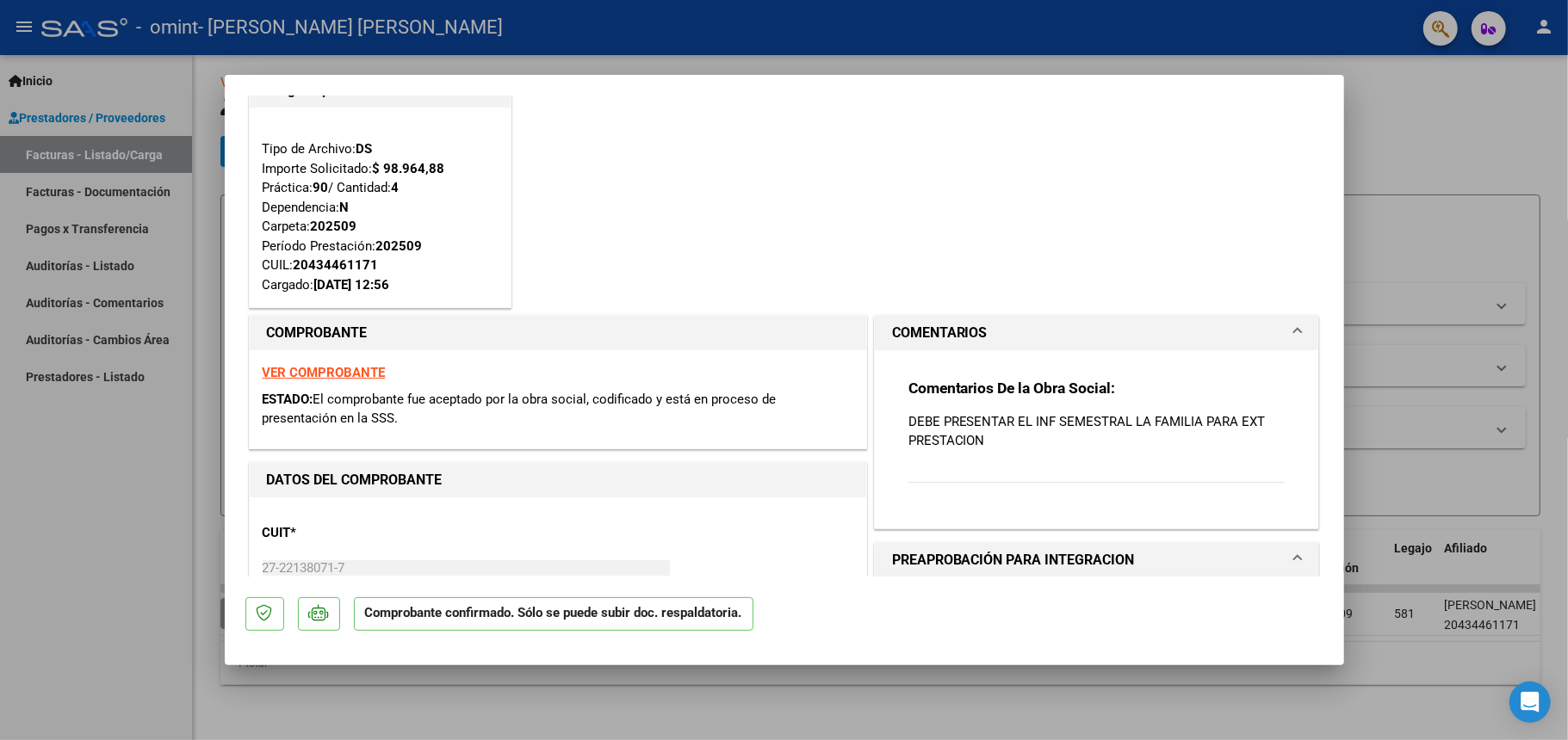
click at [1427, 64] on div at bounding box center [784, 370] width 1568 height 740
type input "$ 0,00"
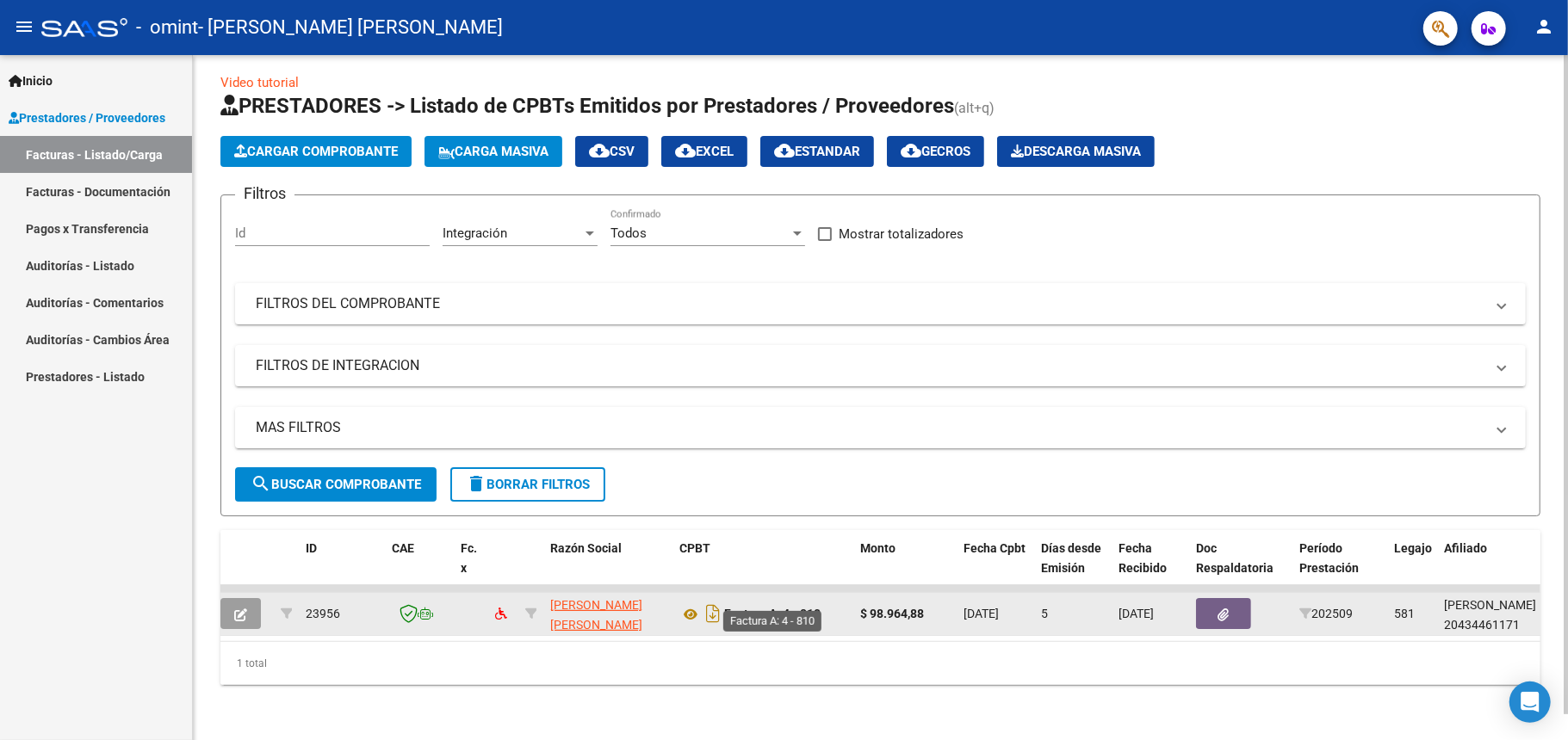
click at [763, 608] on strong "Factura A: 4 - 810" at bounding box center [772, 615] width 97 height 14
click at [693, 604] on icon at bounding box center [690, 614] width 22 height 21
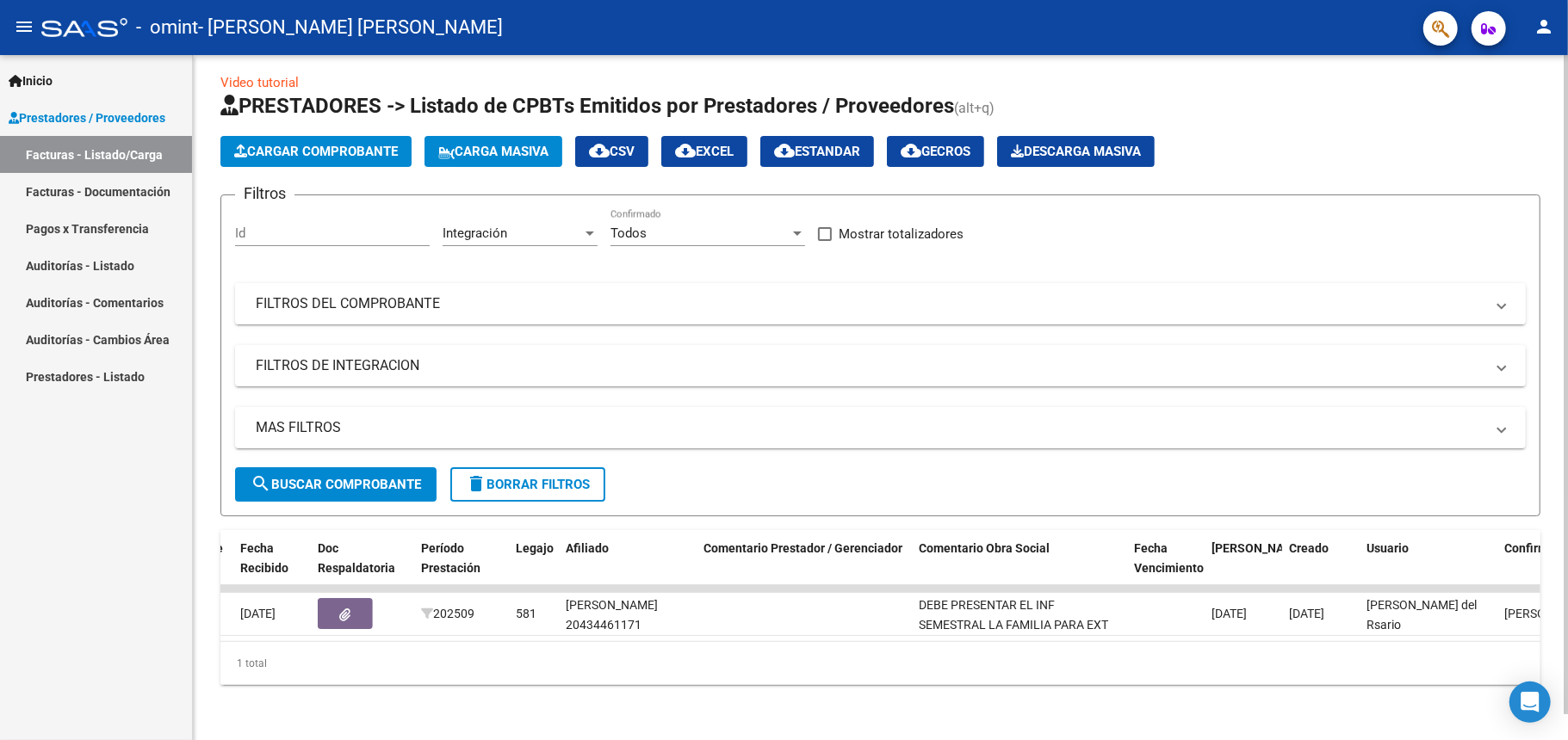
scroll to position [0, 0]
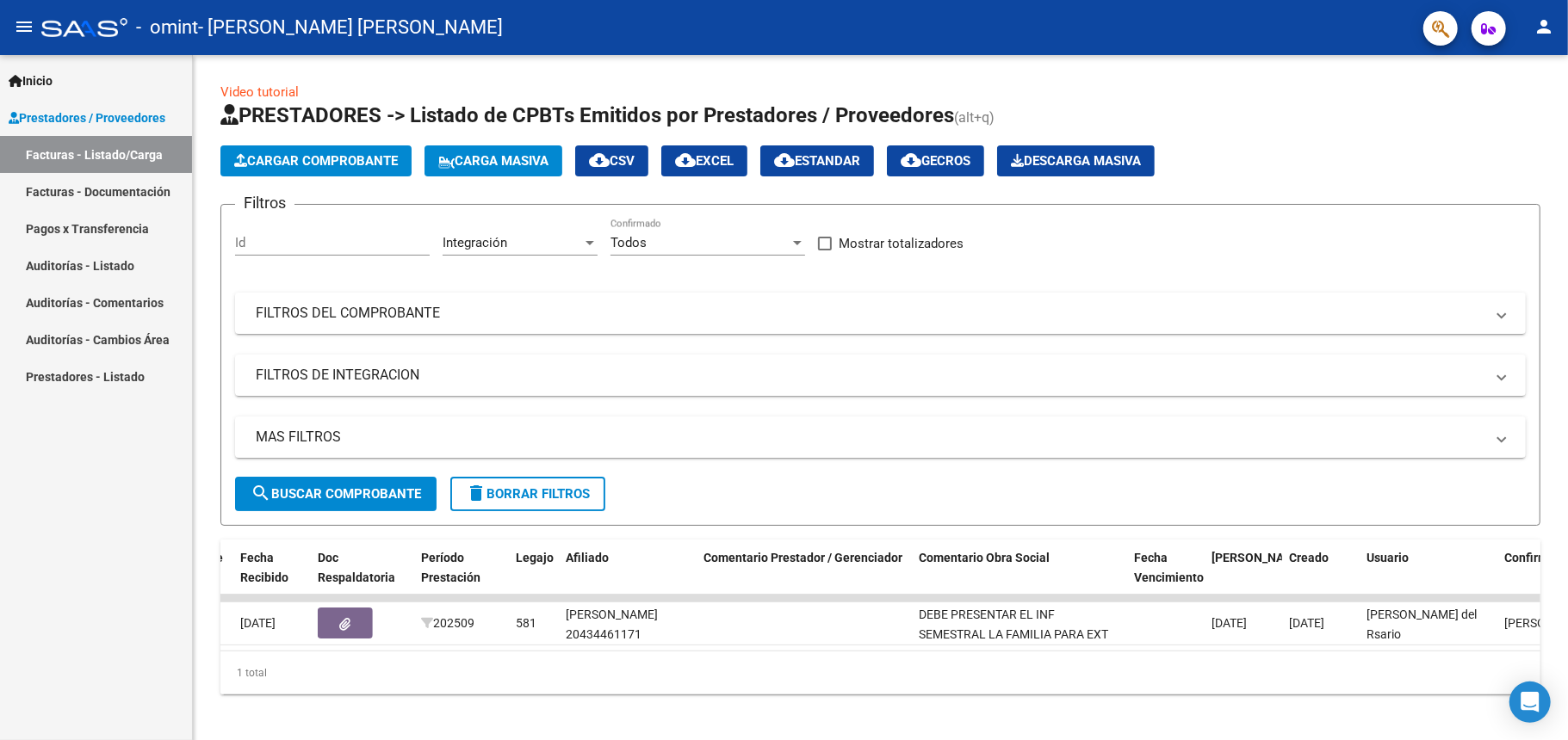
click at [128, 153] on link "Facturas - Listado/Carga" at bounding box center [96, 154] width 192 height 37
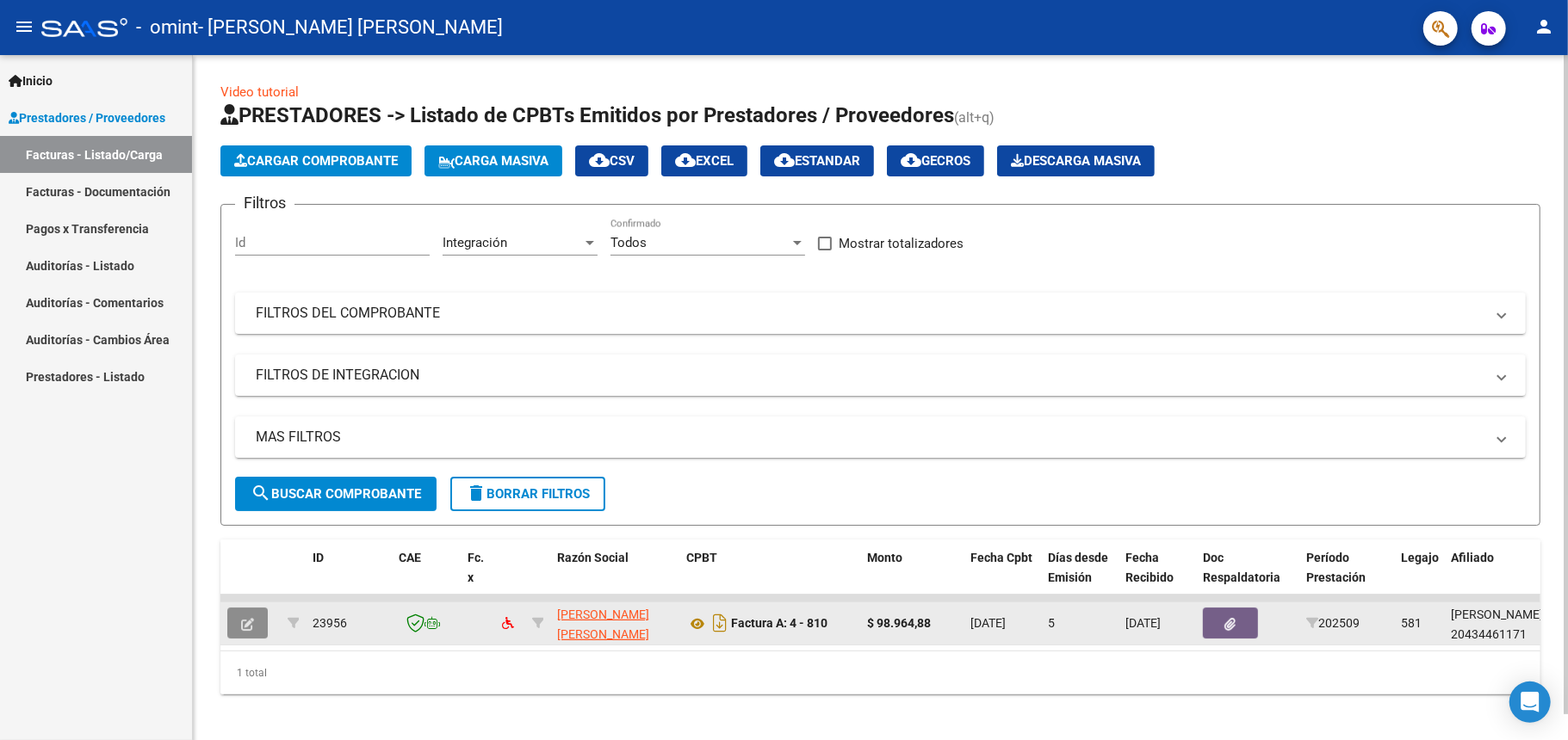
click at [260, 625] on button "button" at bounding box center [248, 623] width 41 height 31
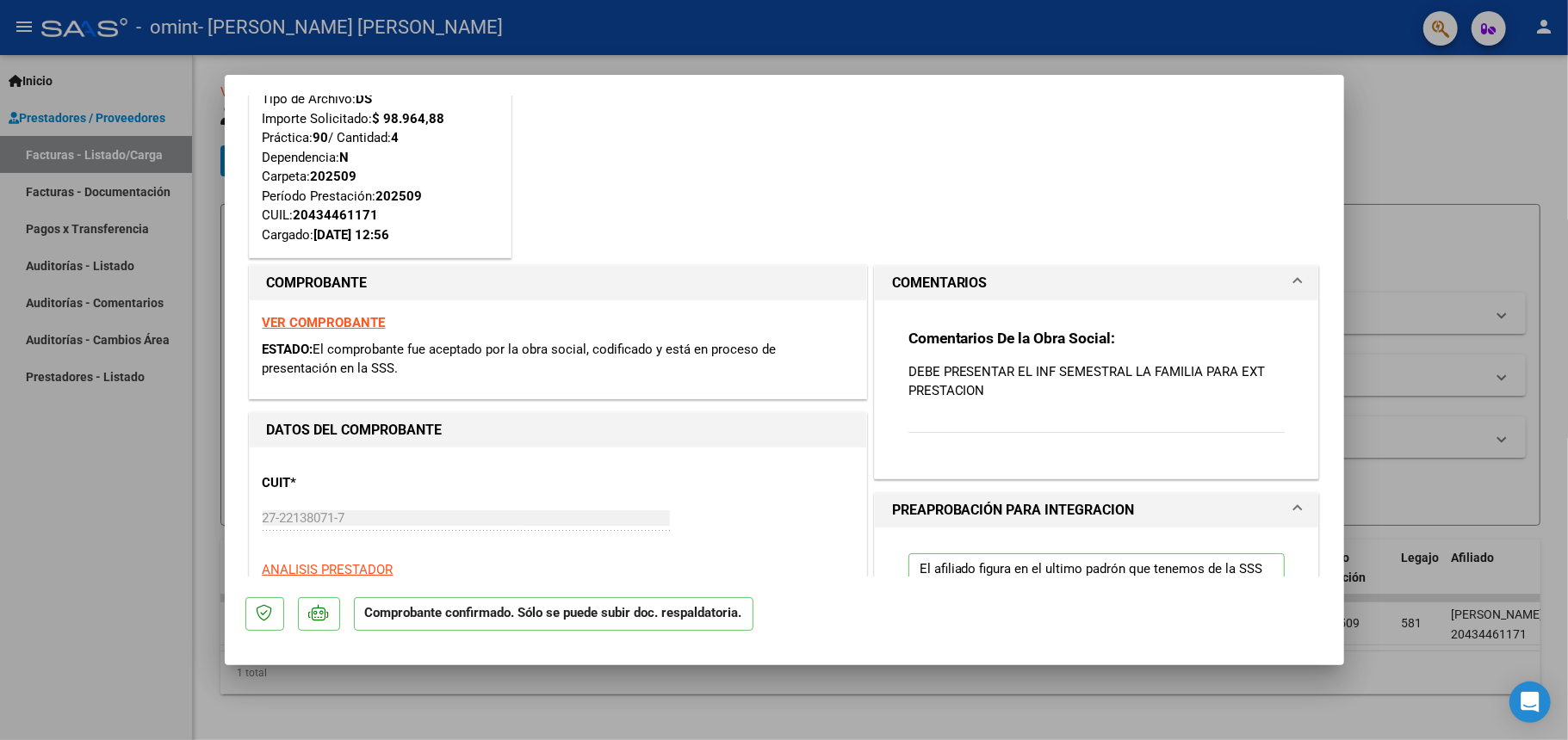
scroll to position [153, 0]
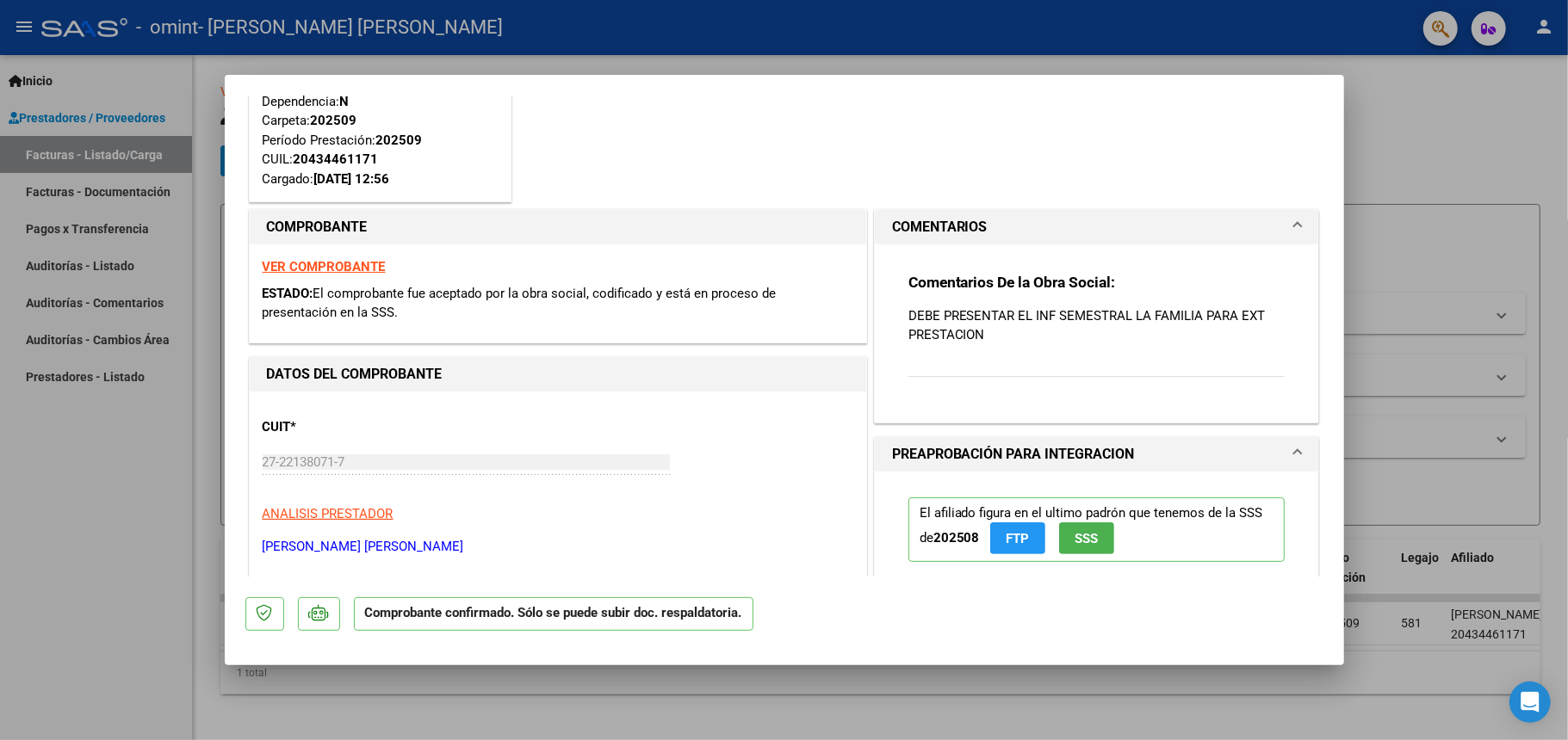
click at [533, 291] on span "El comprobante fue aceptado por la obra social, codificado y está en proceso de…" at bounding box center [519, 303] width 514 height 35
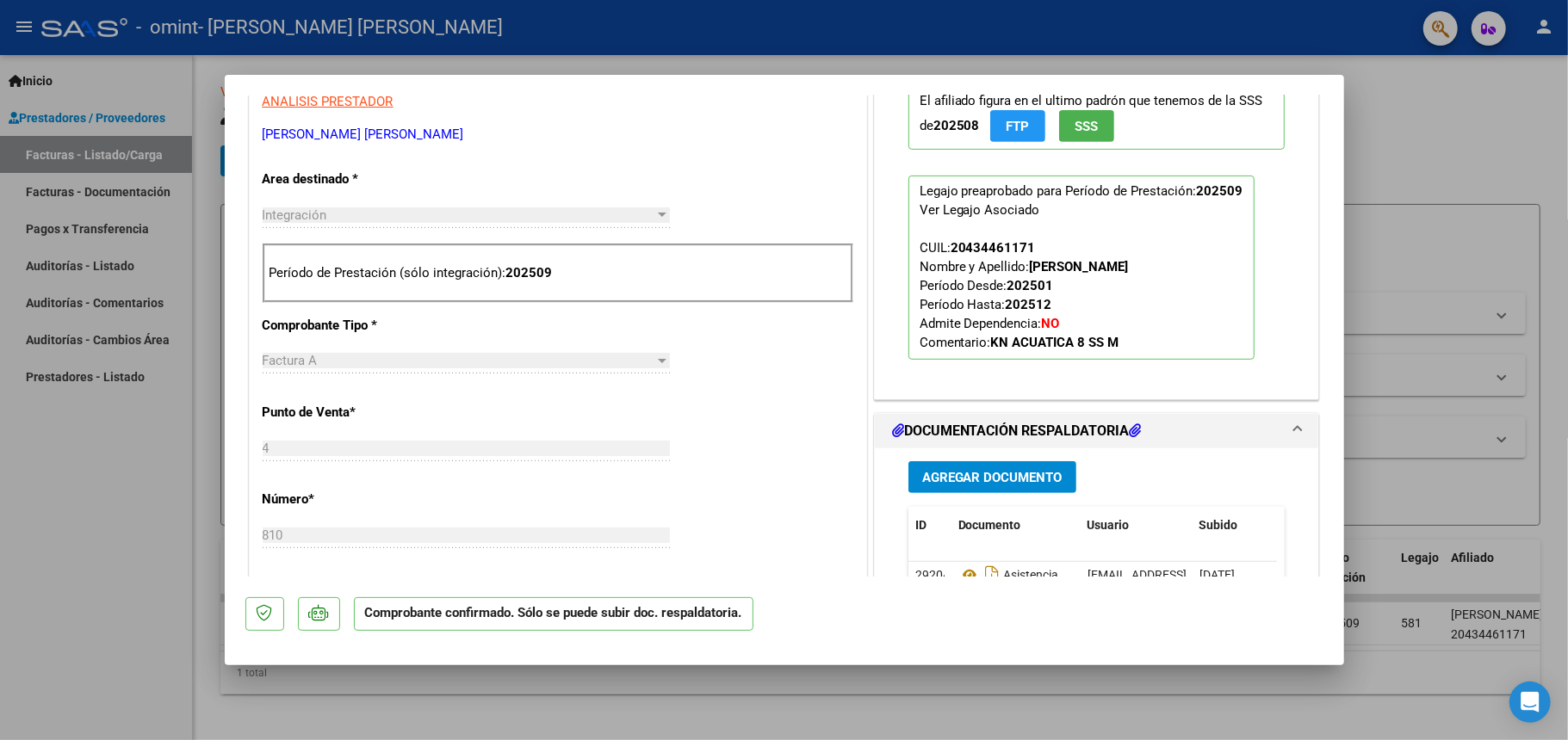
scroll to position [611, 0]
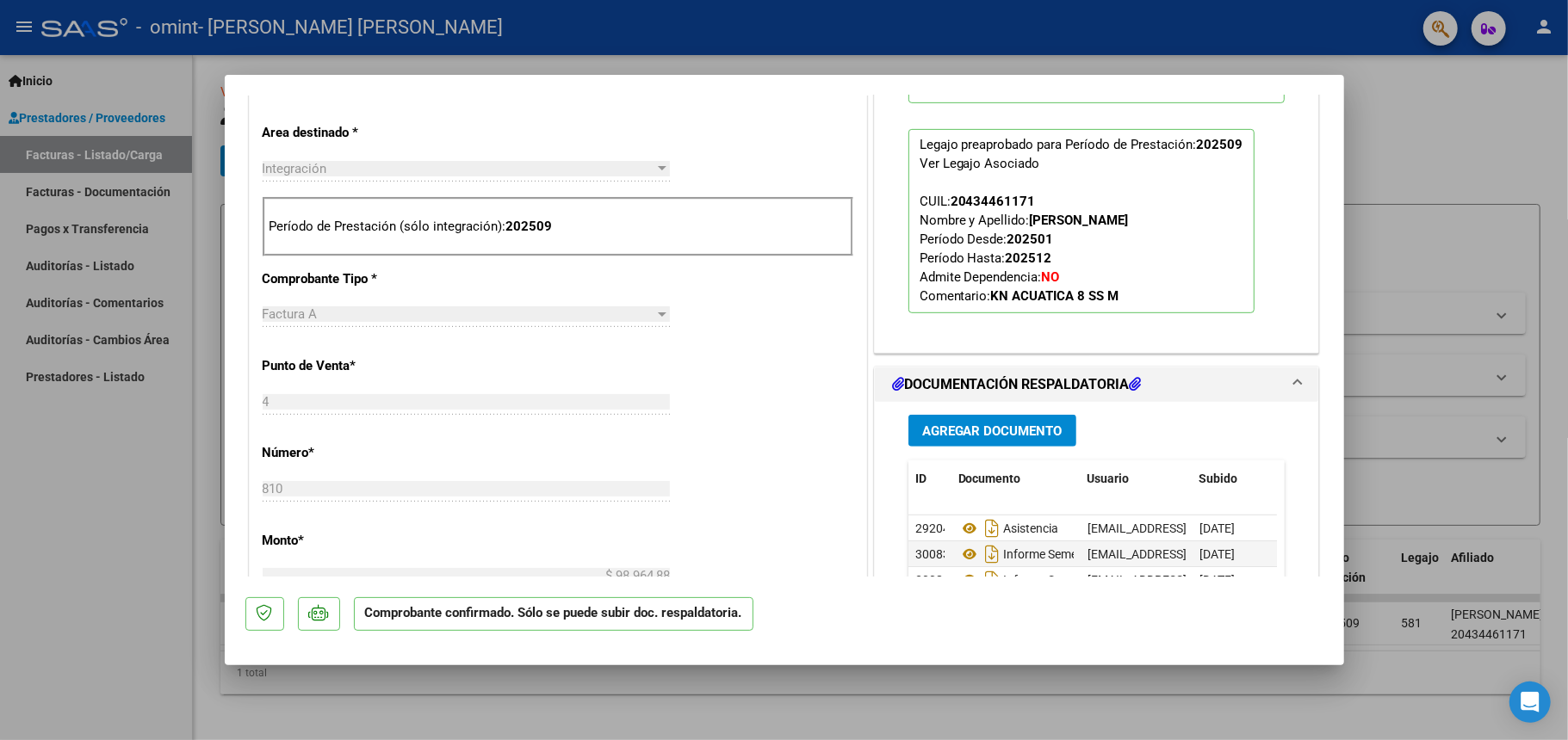
click at [520, 228] on strong "202509" at bounding box center [529, 227] width 47 height 16
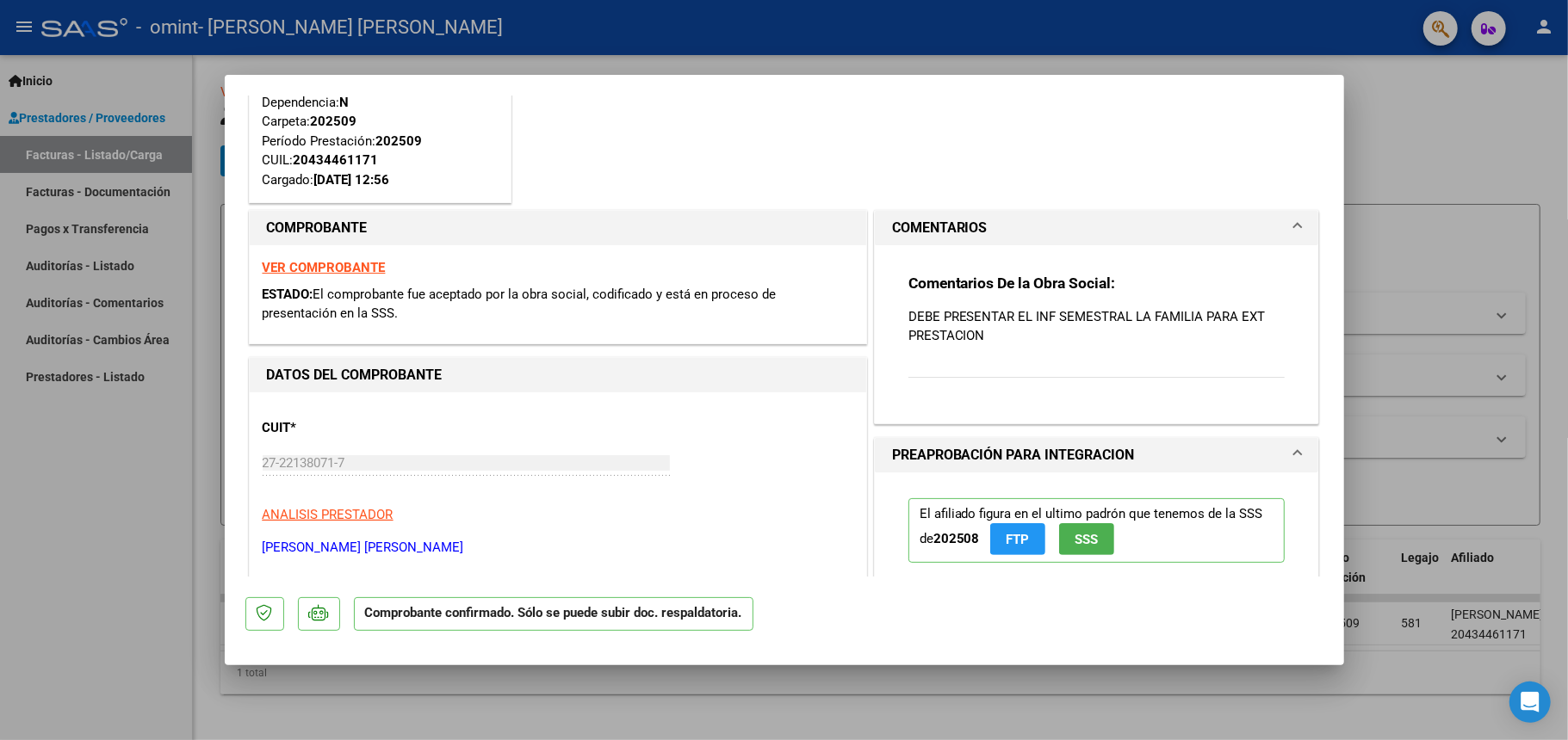
scroll to position [0, 0]
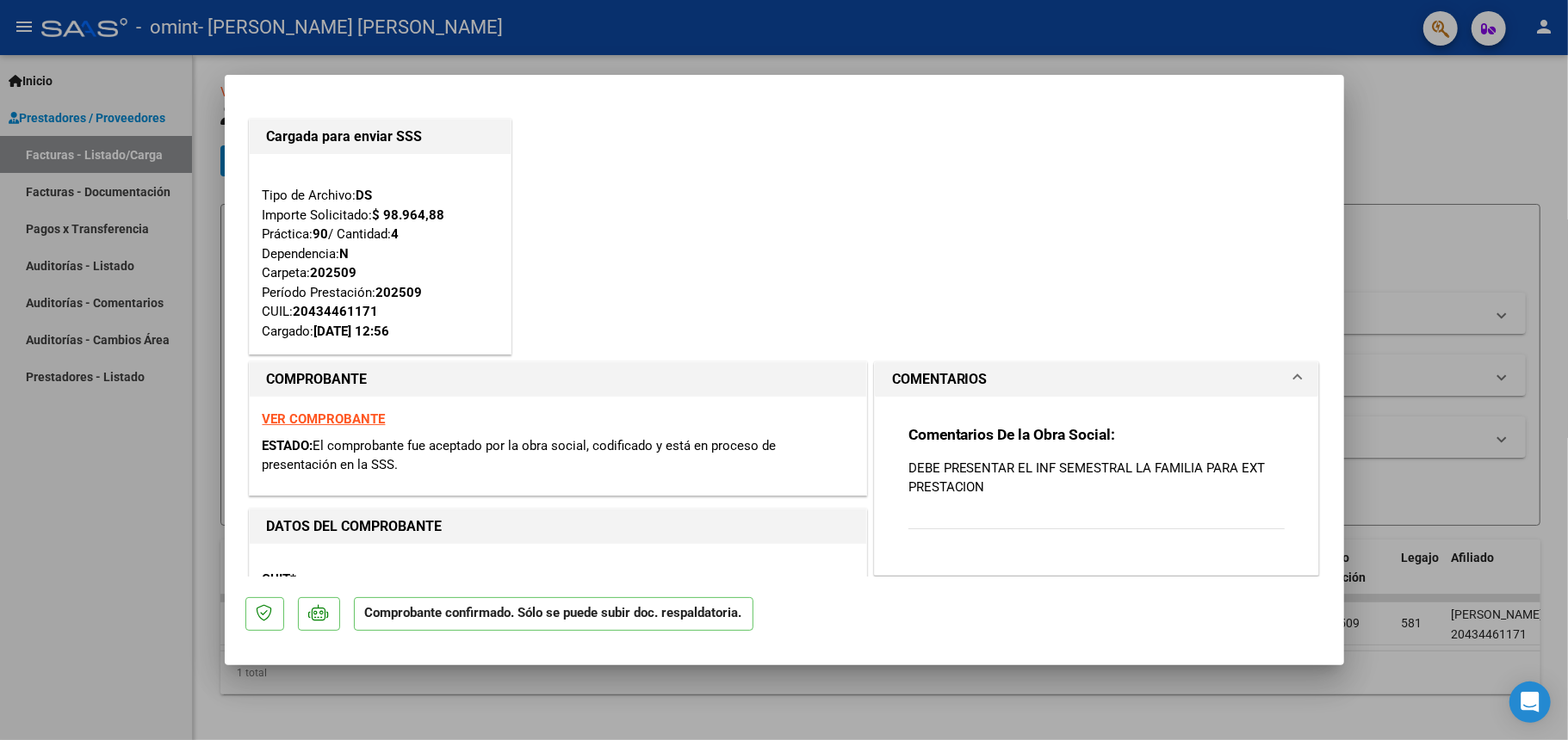
click at [1415, 122] on div at bounding box center [784, 370] width 1568 height 740
type input "$ 0,00"
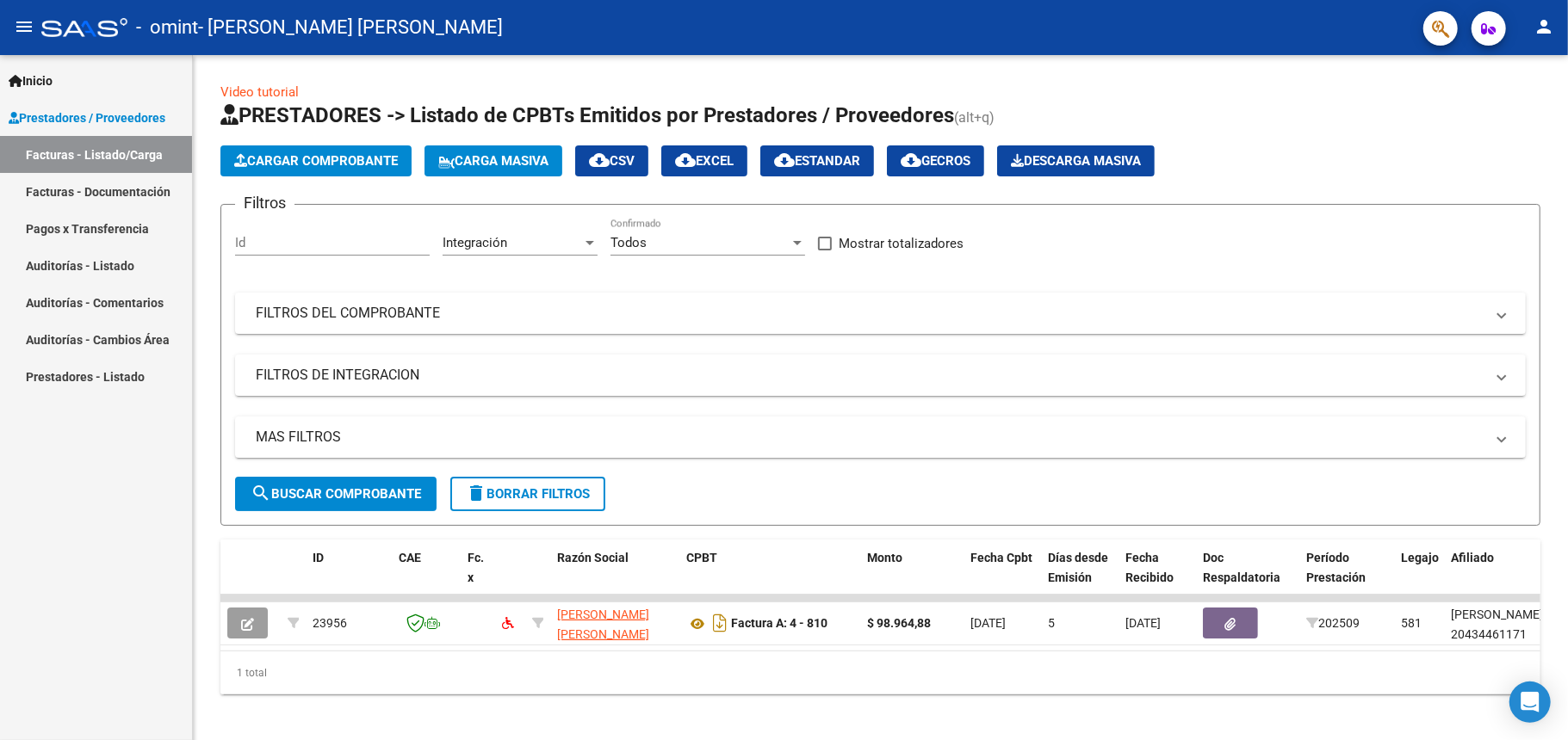
click at [118, 153] on link "Facturas - Listado/Carga" at bounding box center [96, 154] width 192 height 37
click at [88, 184] on link "Facturas - Documentación" at bounding box center [96, 191] width 192 height 37
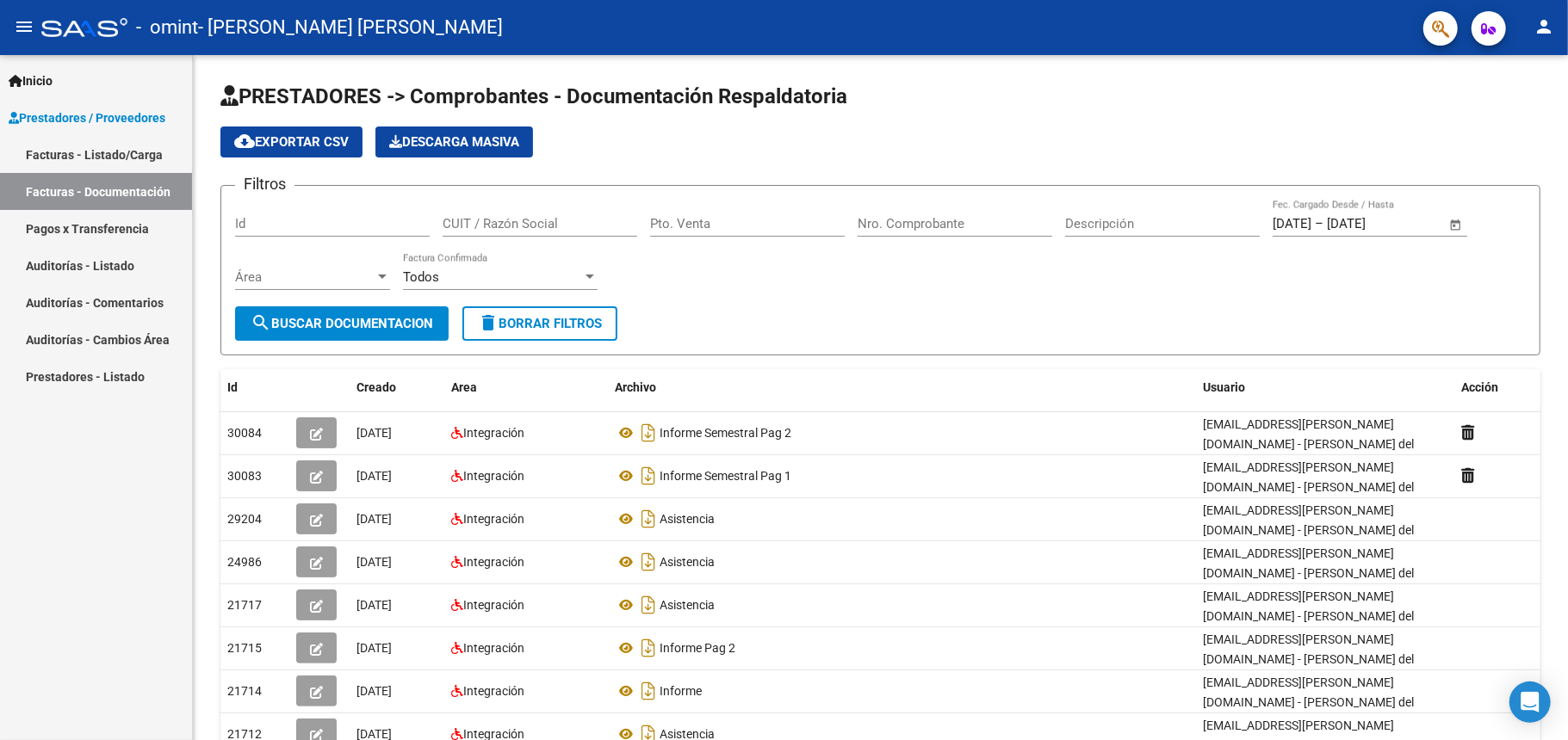
click at [133, 145] on link "Facturas - Listado/Carga" at bounding box center [96, 154] width 192 height 37
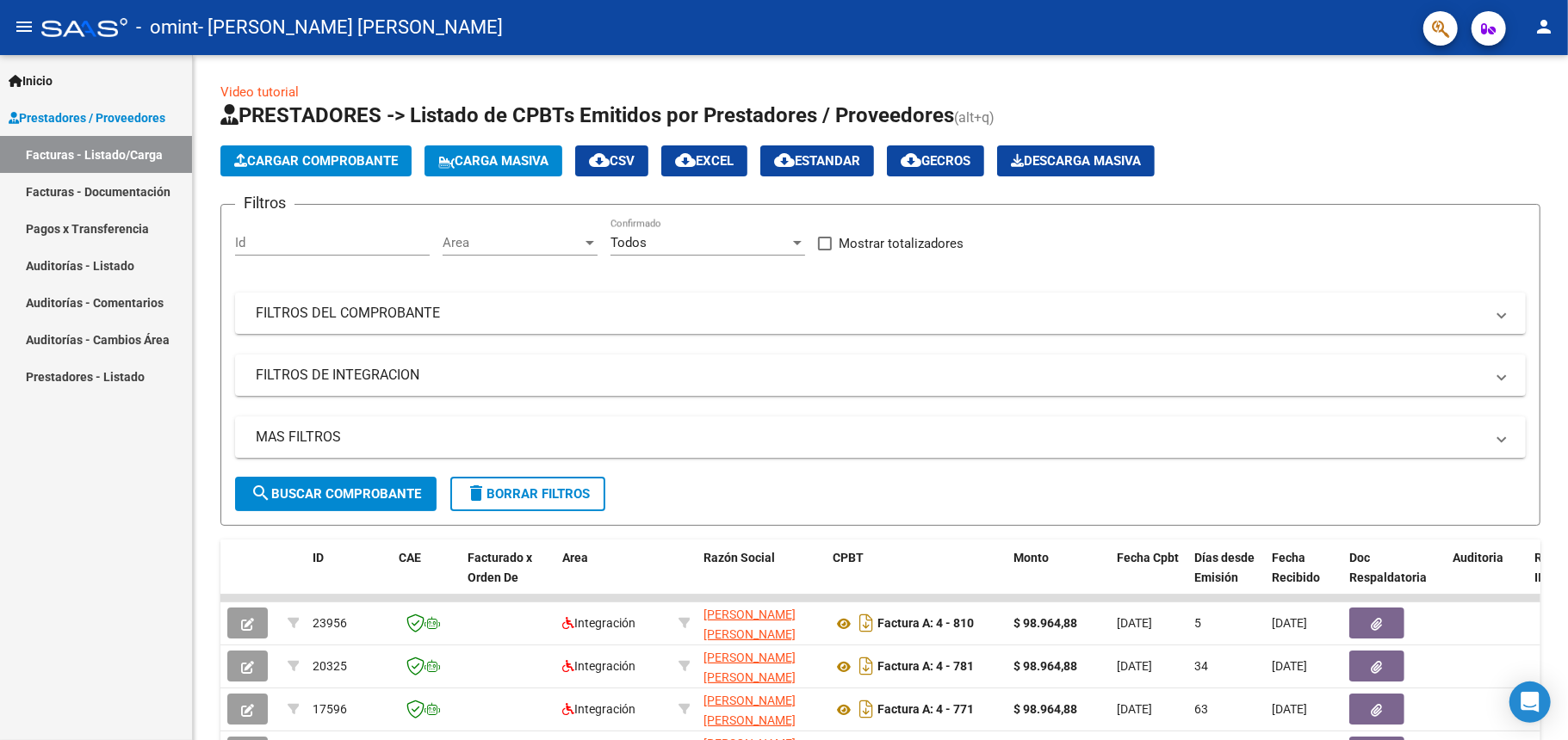
click at [1543, 28] on mat-icon "person" at bounding box center [1543, 26] width 21 height 21
click at [1489, 115] on button "exit_to_app Salir" at bounding box center [1507, 113] width 105 height 41
